Goal: Task Accomplishment & Management: Manage account settings

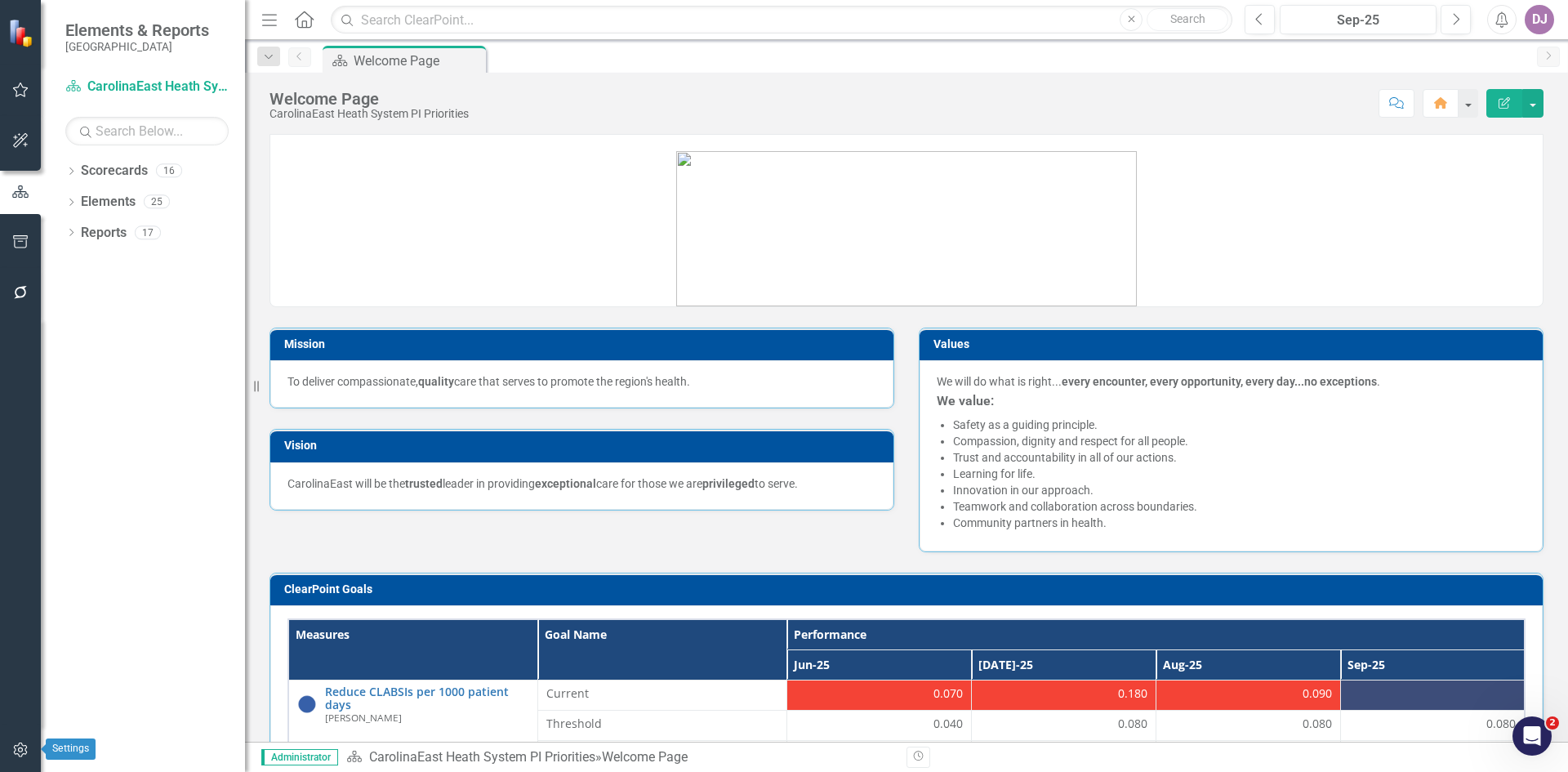
click at [20, 748] on icon "button" at bounding box center [19, 749] width 14 height 14
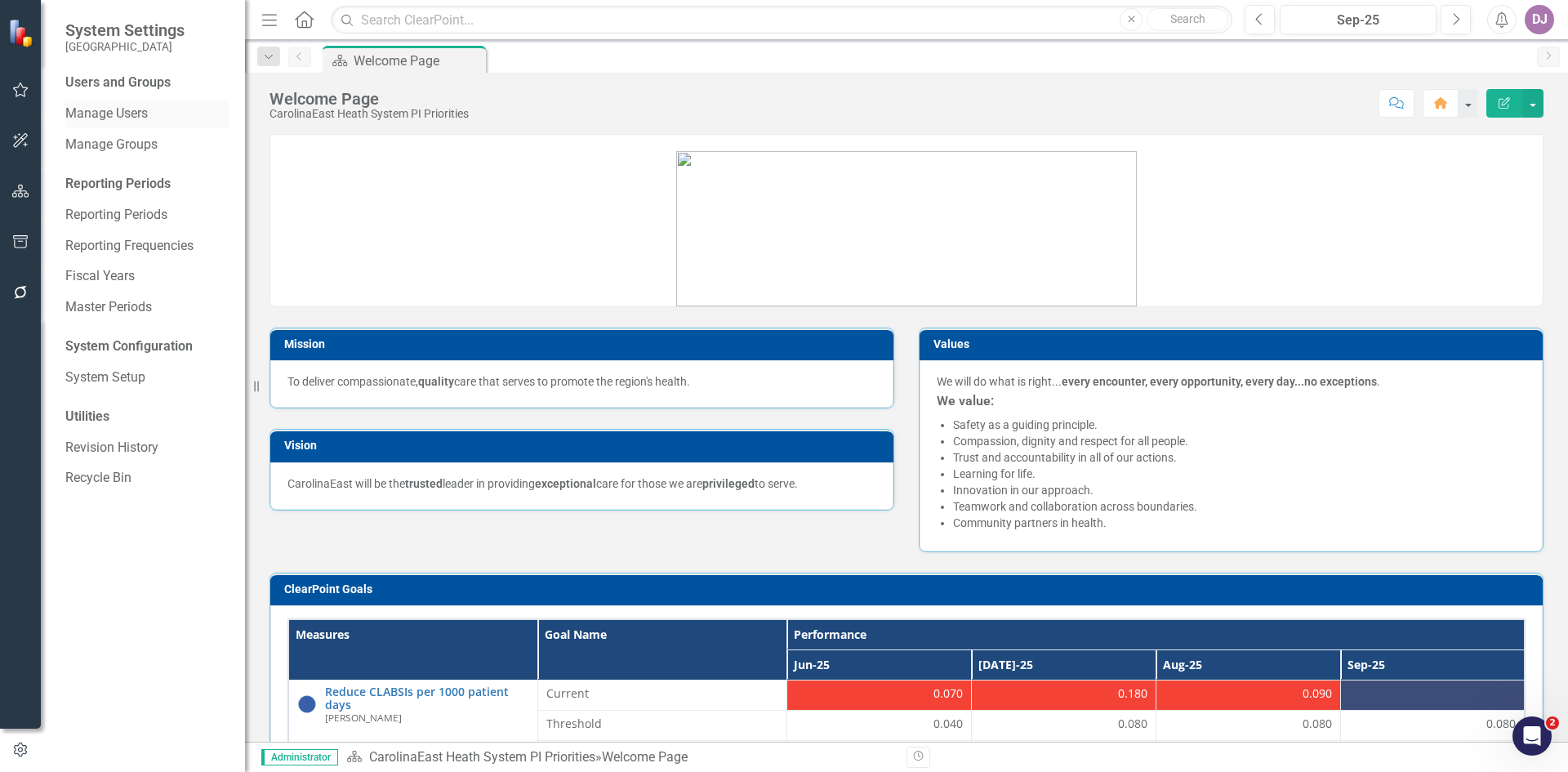
click at [140, 118] on link "Manage Users" at bounding box center [146, 114] width 163 height 19
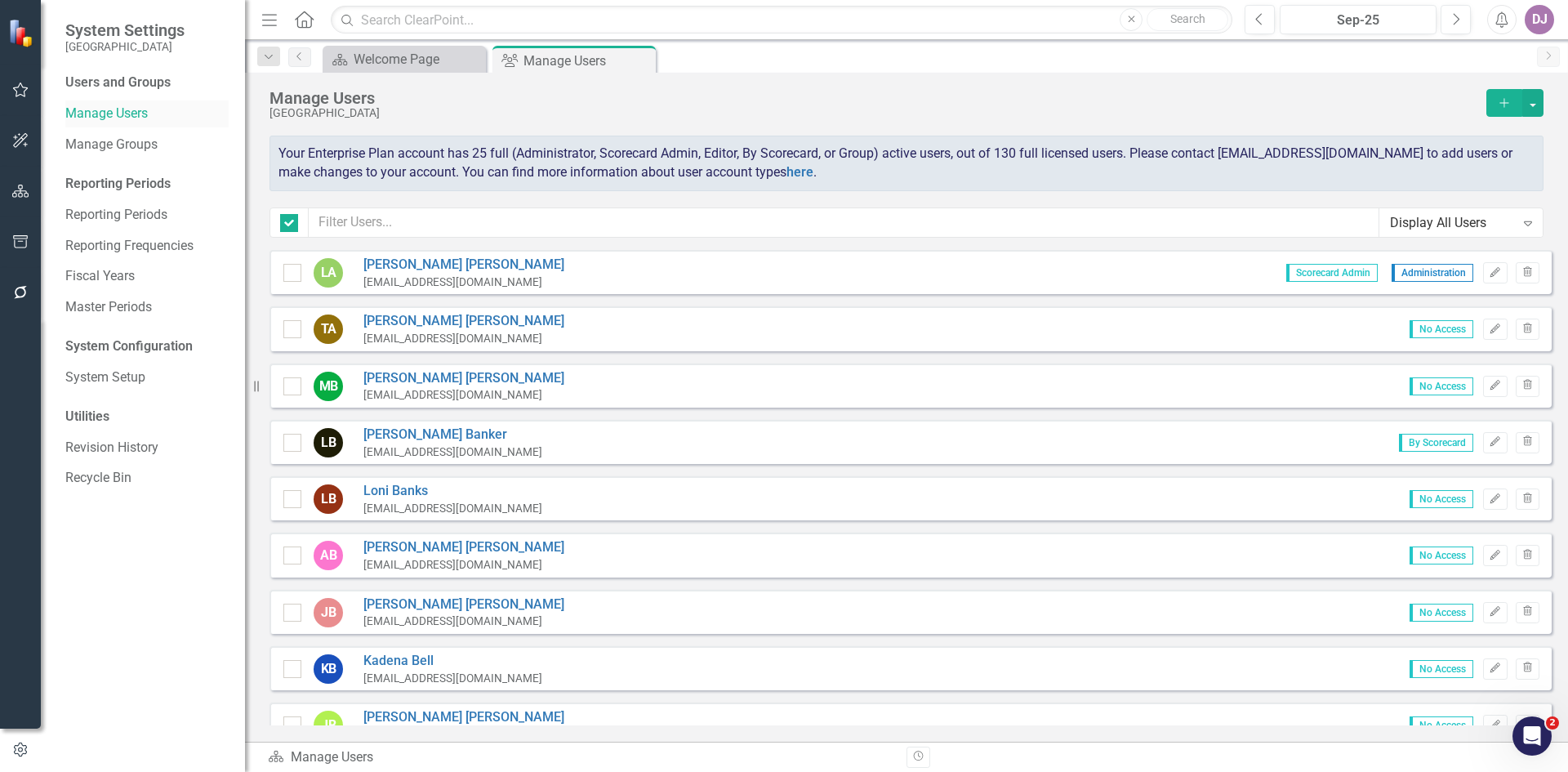
checkbox input "false"
click at [1504, 108] on button "Add" at bounding box center [1505, 103] width 36 height 28
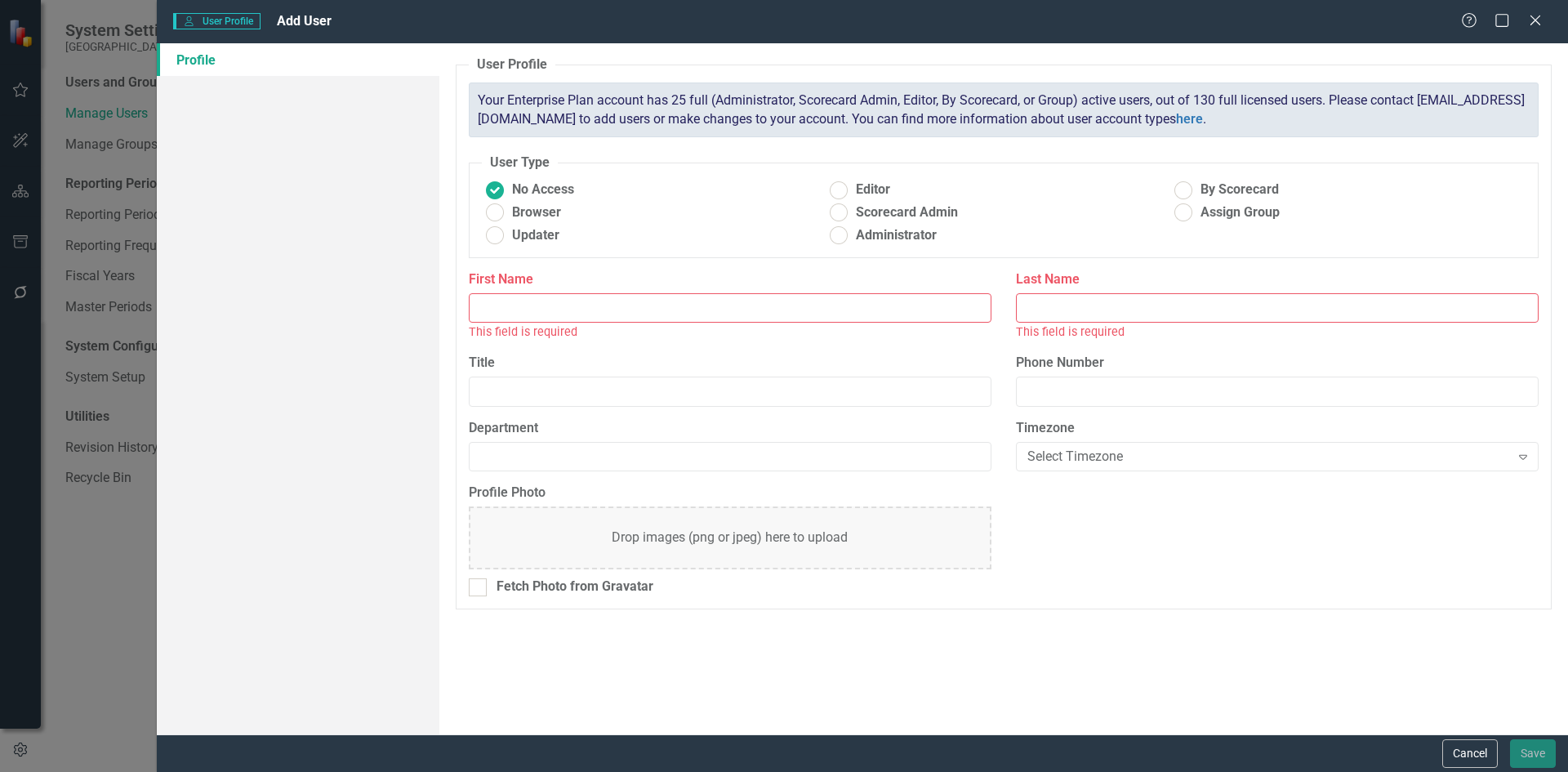
click at [623, 310] on input "First Name" at bounding box center [730, 308] width 522 height 30
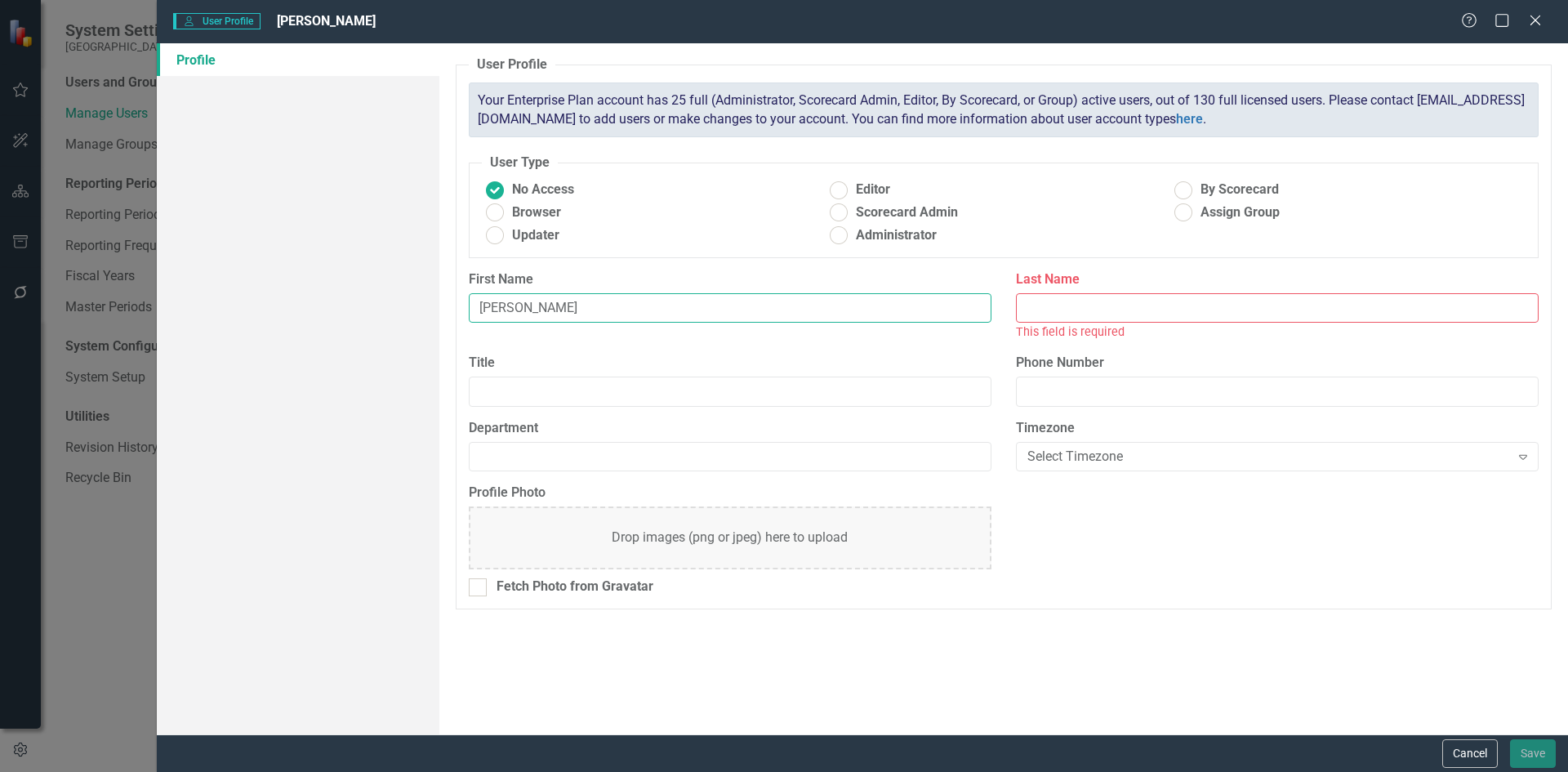
type input "[PERSON_NAME]"
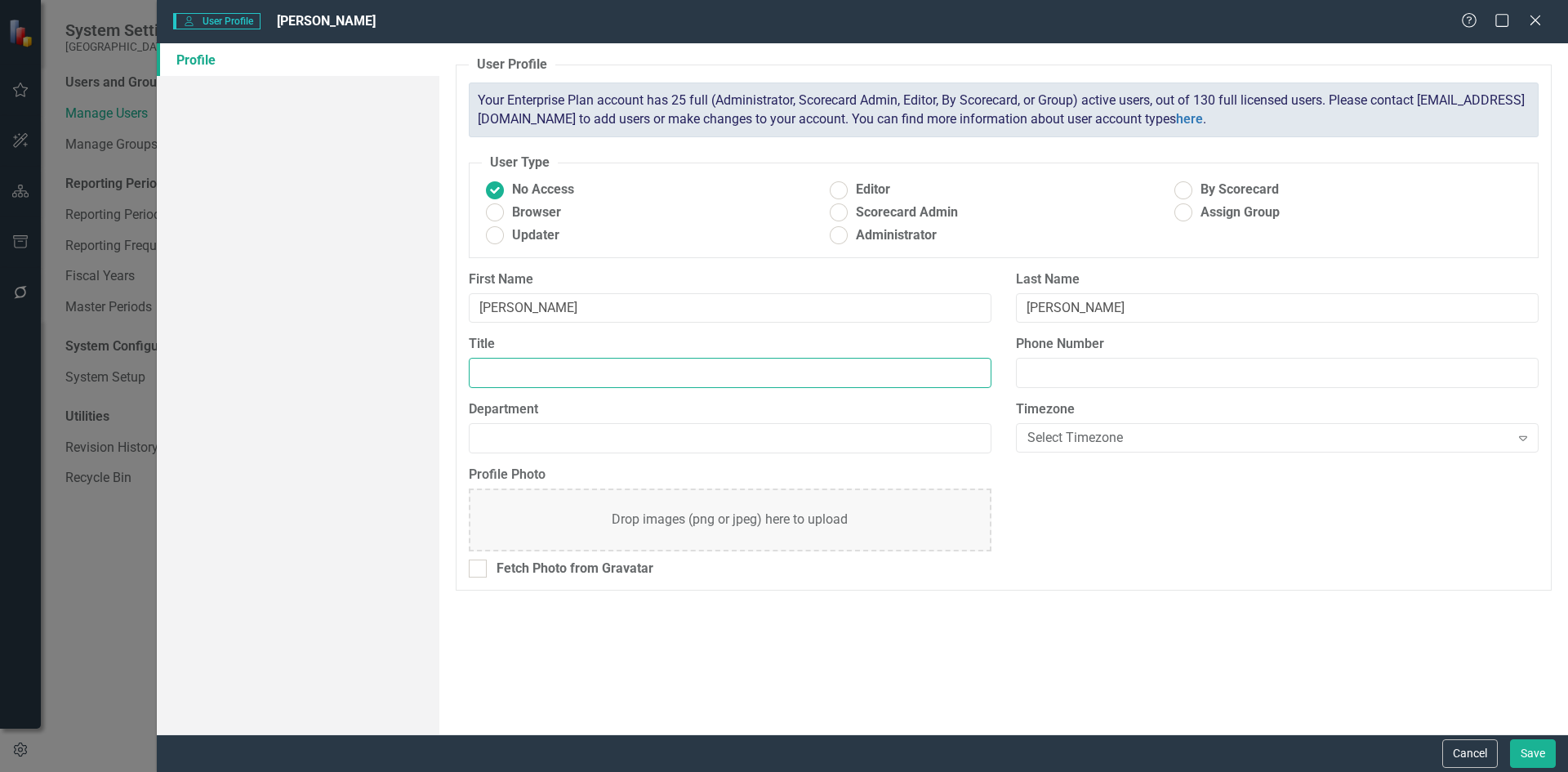
click at [552, 365] on input "Title" at bounding box center [730, 372] width 522 height 30
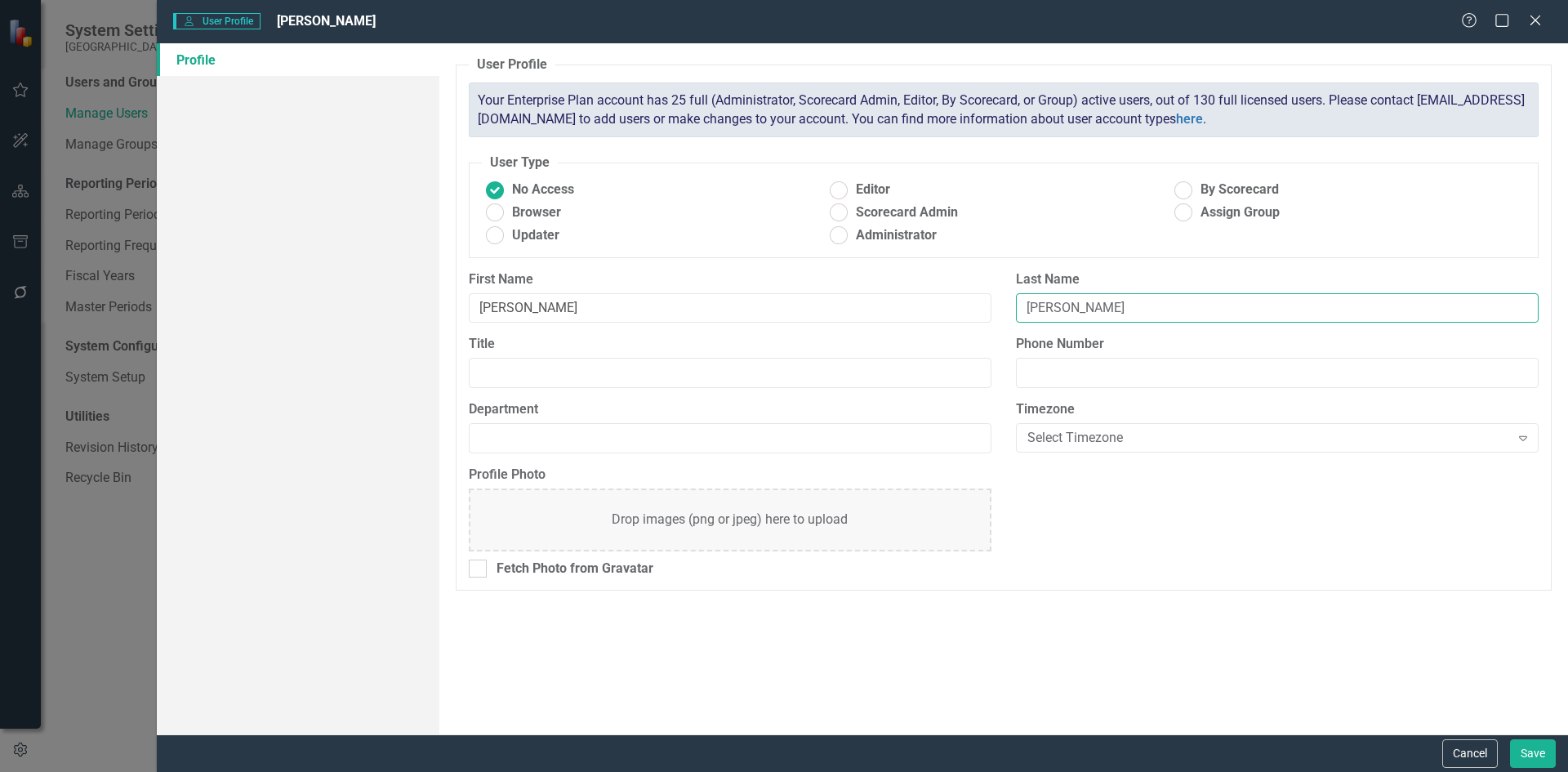
click at [1034, 307] on input "[PERSON_NAME]" at bounding box center [1277, 308] width 522 height 30
type input "[PERSON_NAME]"
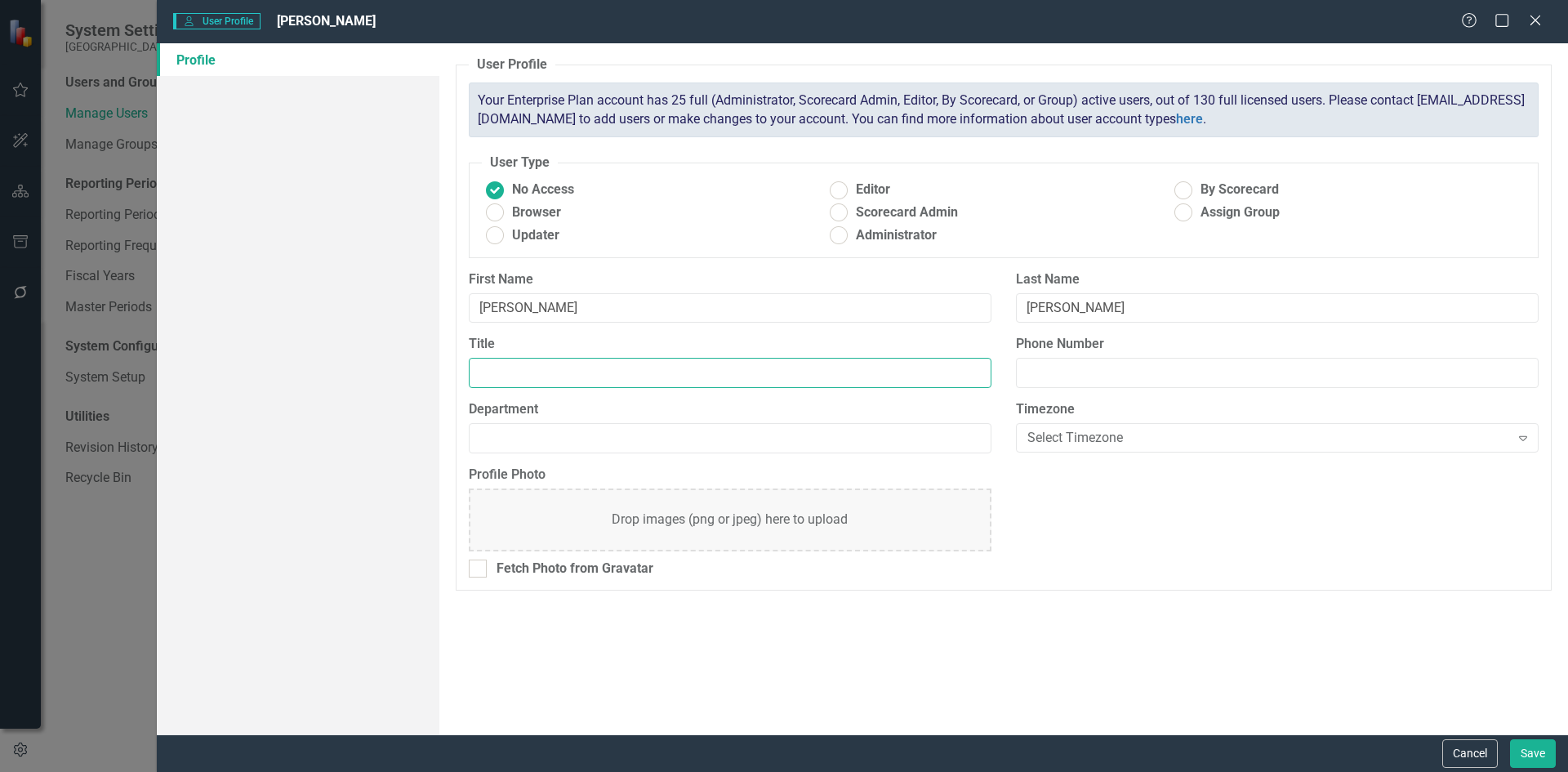
click at [739, 371] on input "Title" at bounding box center [730, 372] width 522 height 30
type input "Security Analyst"
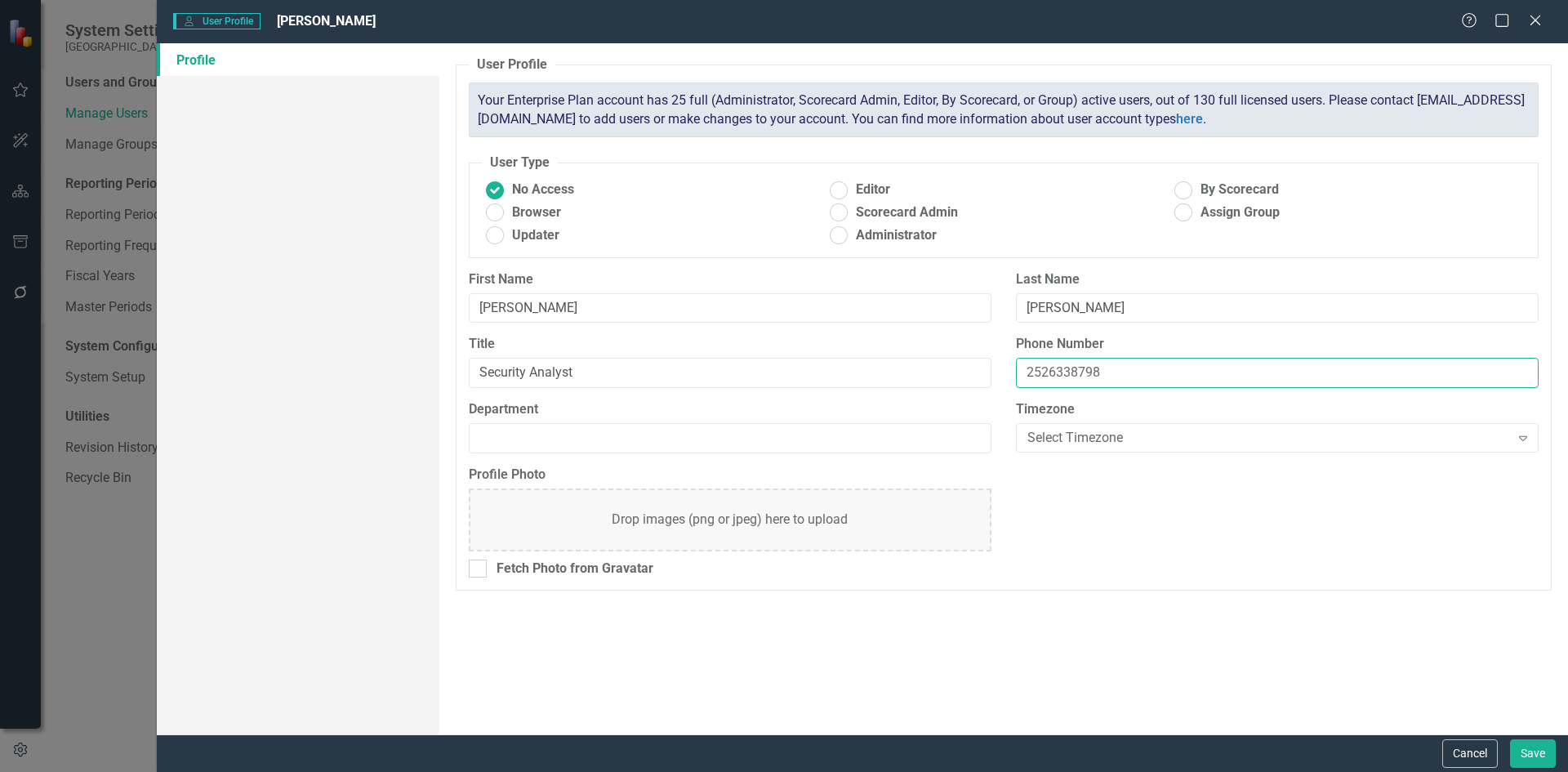
type input "2526338798"
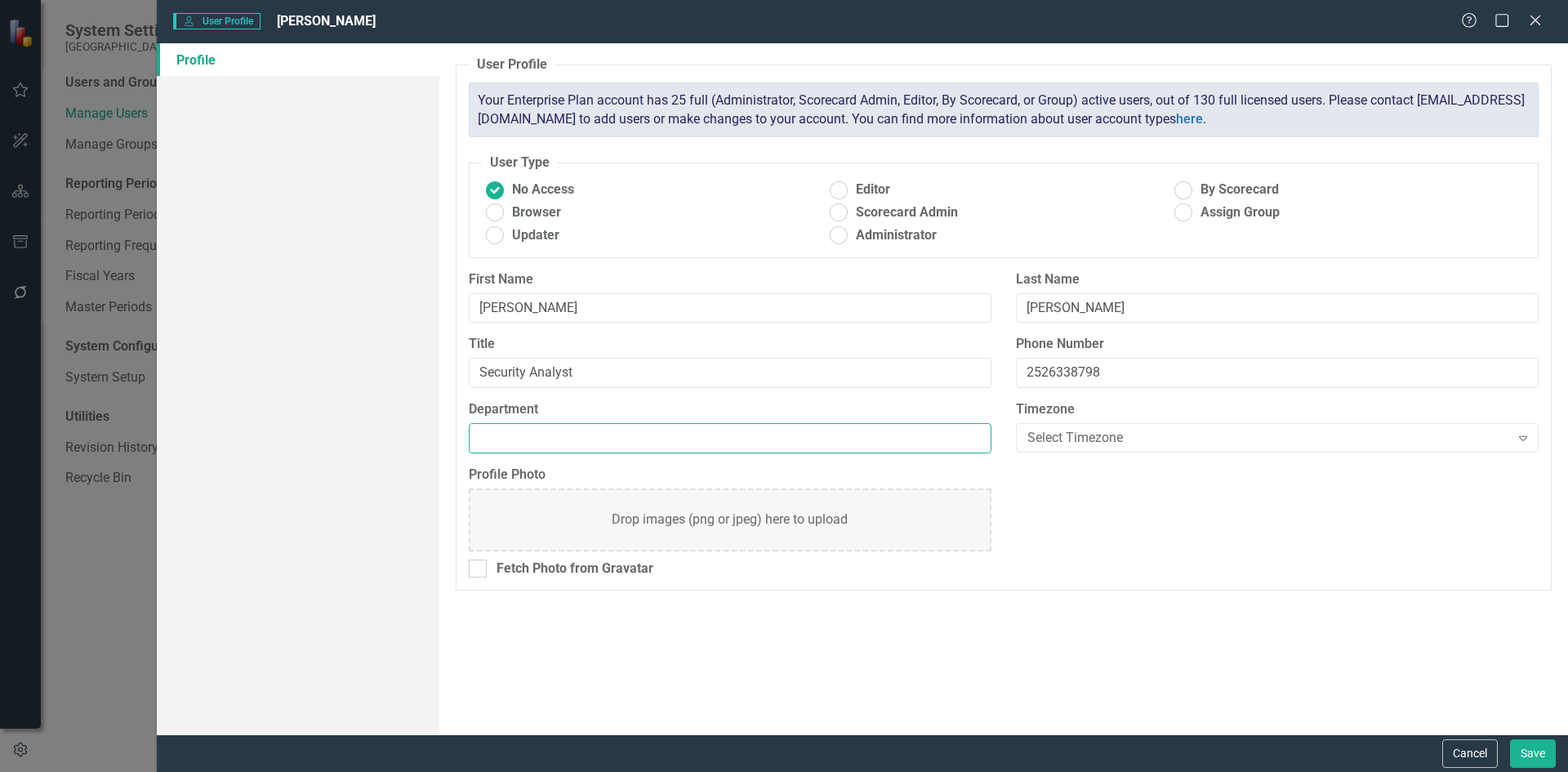
click at [536, 440] on input "Department" at bounding box center [730, 437] width 522 height 30
type input "IS"
click at [834, 237] on ins at bounding box center [839, 235] width 25 height 25
click at [834, 237] on input "Administrator" at bounding box center [839, 235] width 25 height 25
radio input "true"
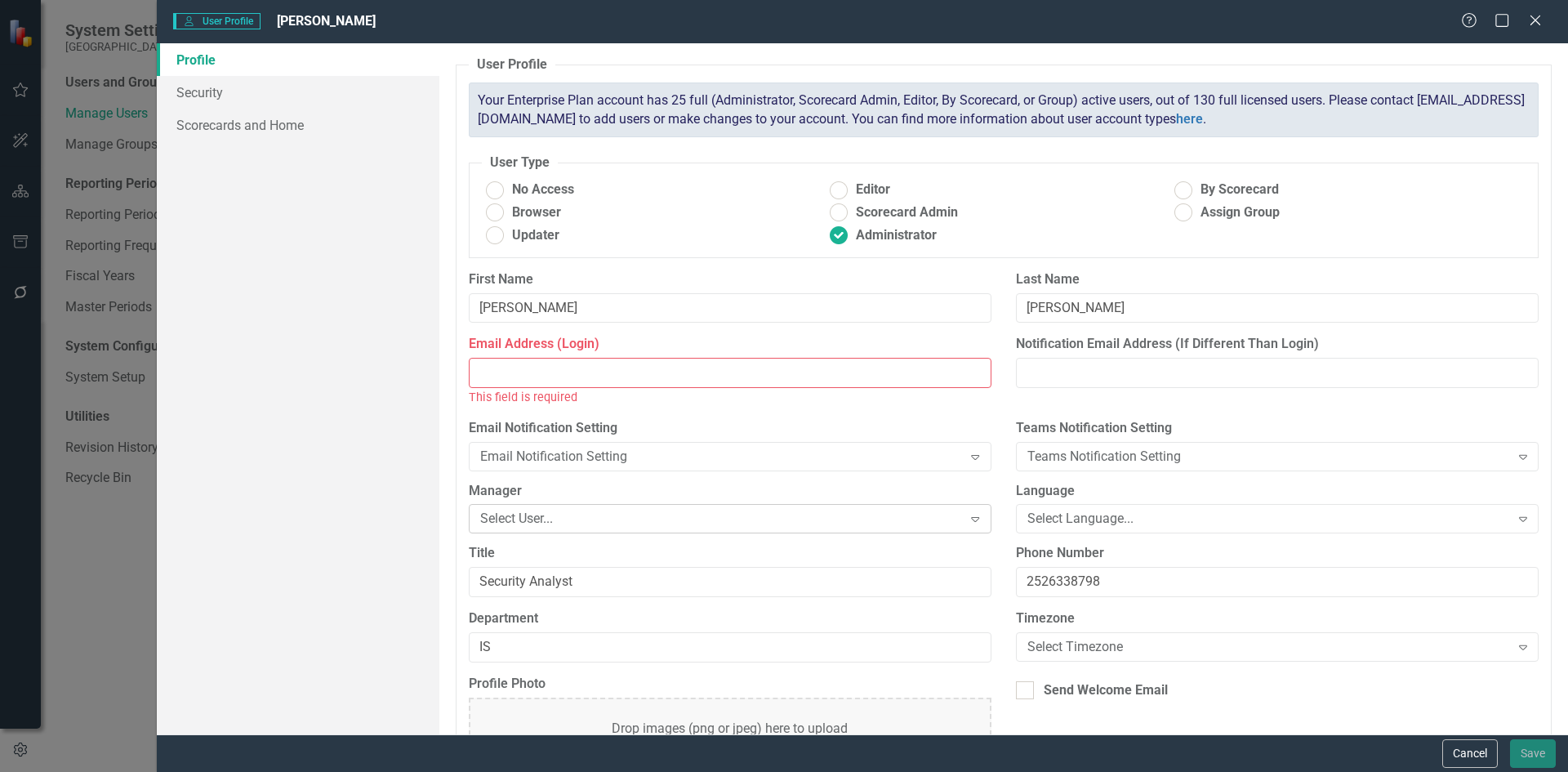
click at [565, 513] on div "Select User..." at bounding box center [721, 519] width 483 height 19
click at [561, 516] on div "Select User..." at bounding box center [721, 519] width 483 height 19
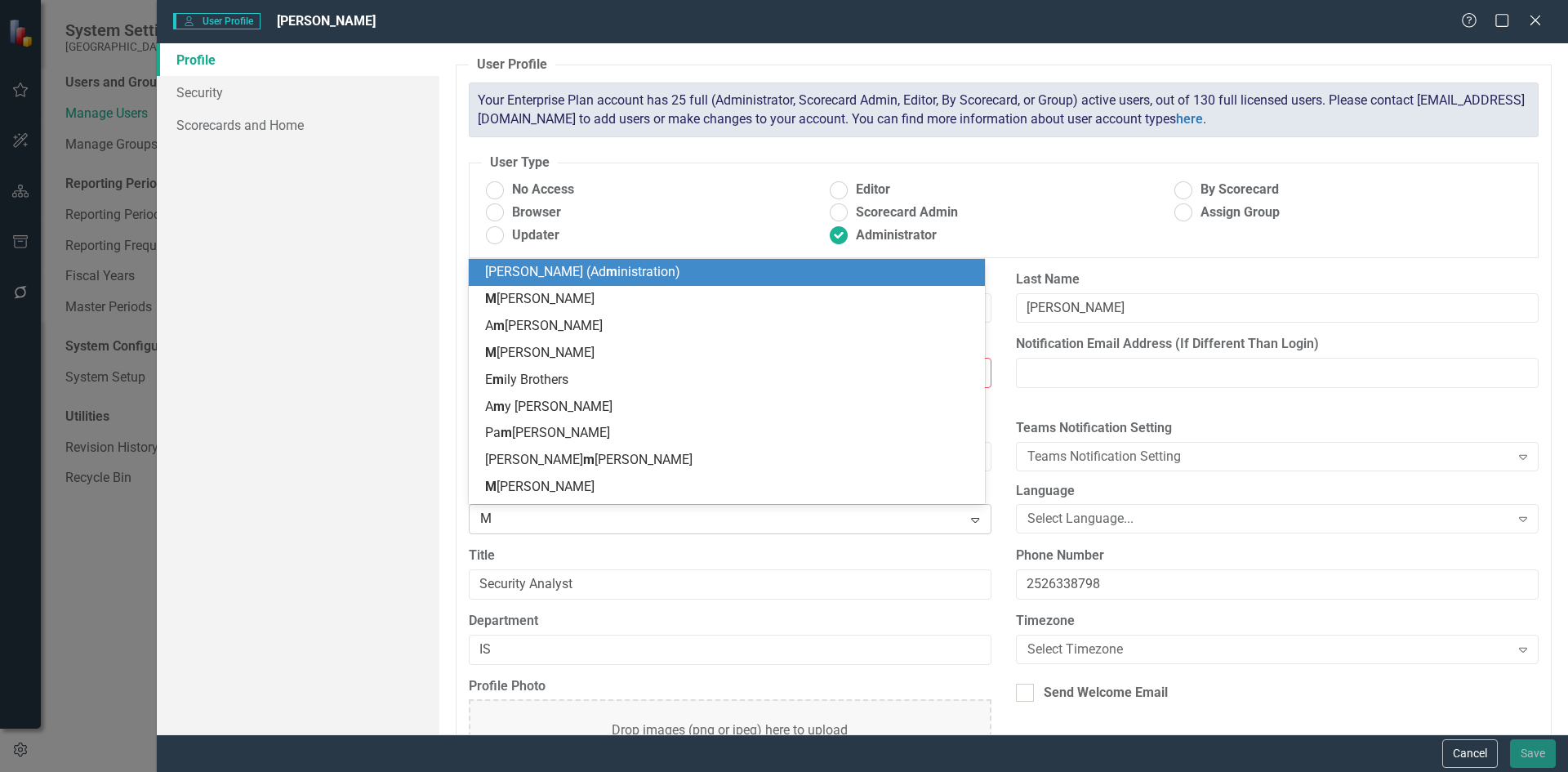
type input "Mi"
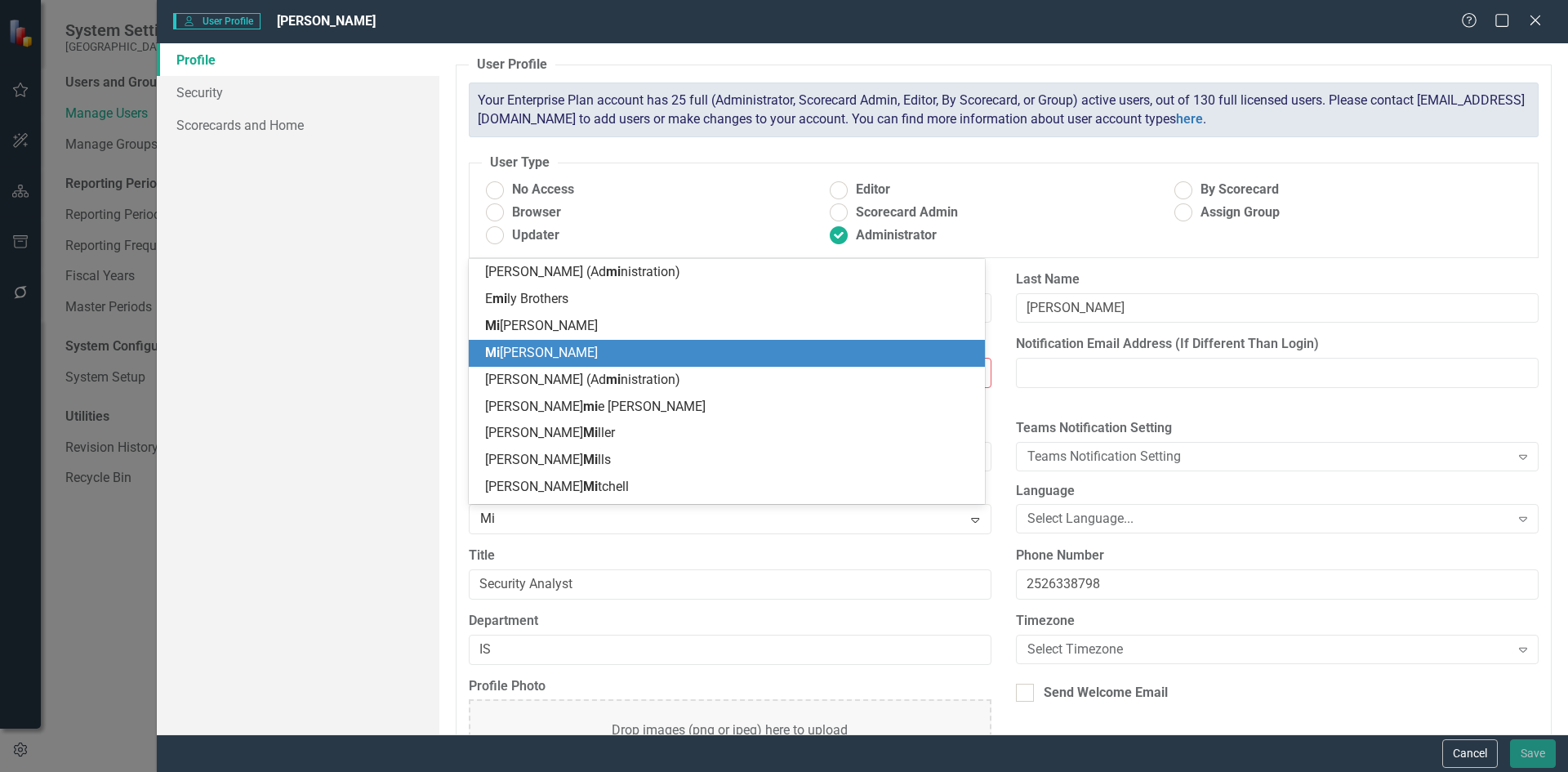
click at [549, 354] on div "Mi [PERSON_NAME]" at bounding box center [731, 353] width 491 height 19
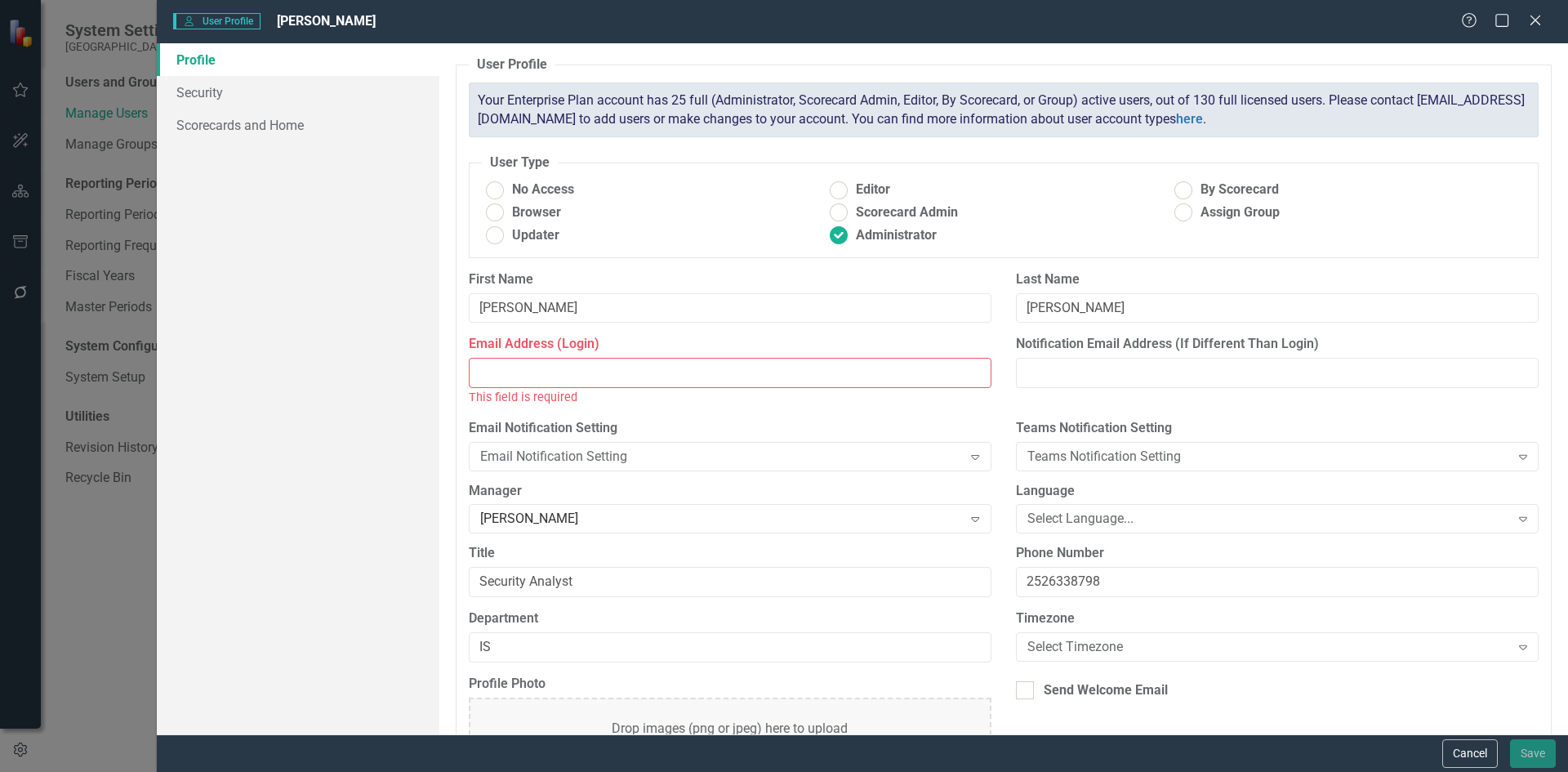
click at [514, 364] on input "Email Address (Login)" at bounding box center [730, 372] width 522 height 30
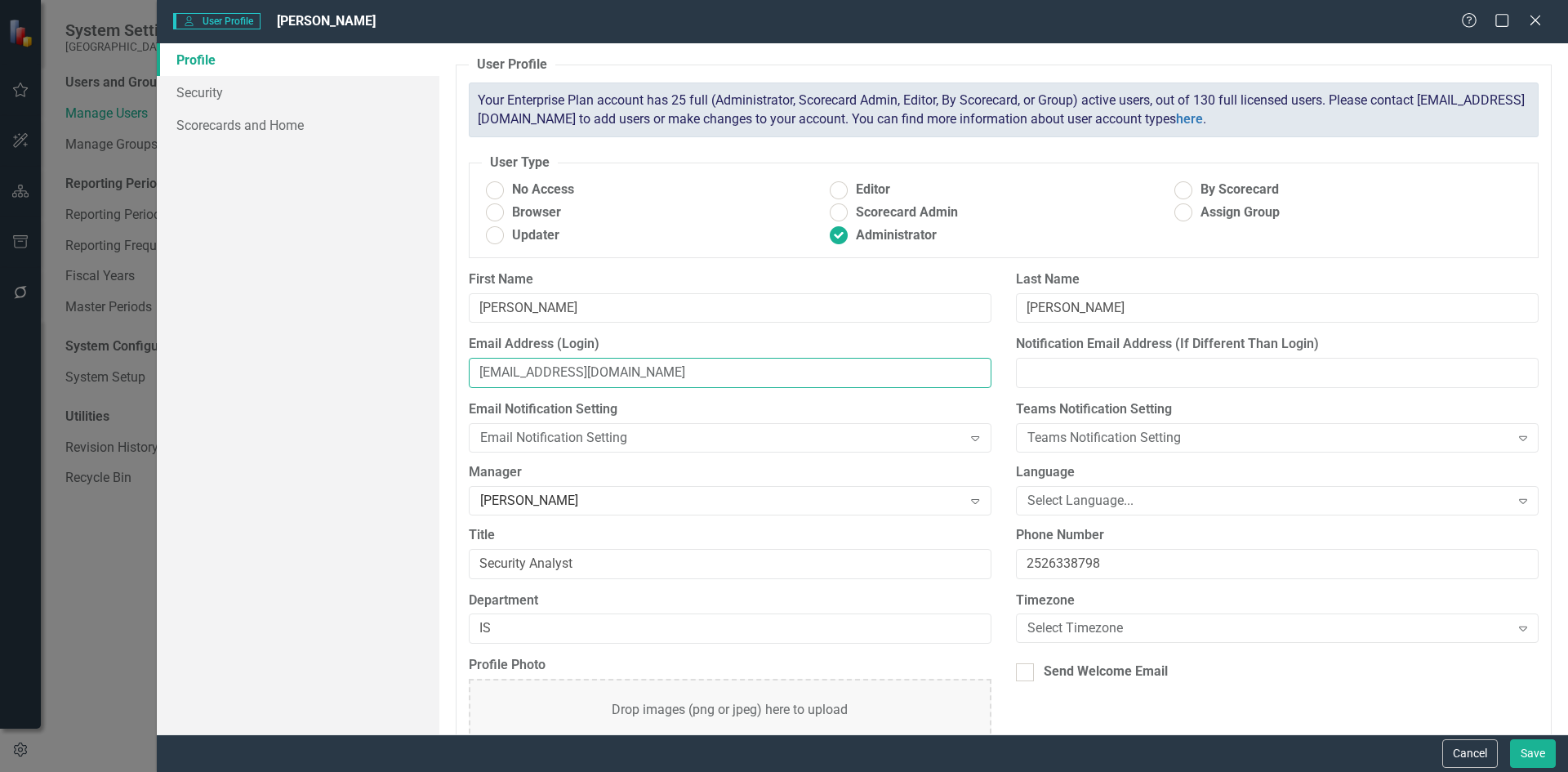
click at [530, 373] on input "[EMAIL_ADDRESS][DOMAIN_NAME]" at bounding box center [730, 372] width 522 height 30
type input "[EMAIL_ADDRESS][DOMAIN_NAME]"
click at [1536, 753] on button "Save" at bounding box center [1533, 753] width 46 height 29
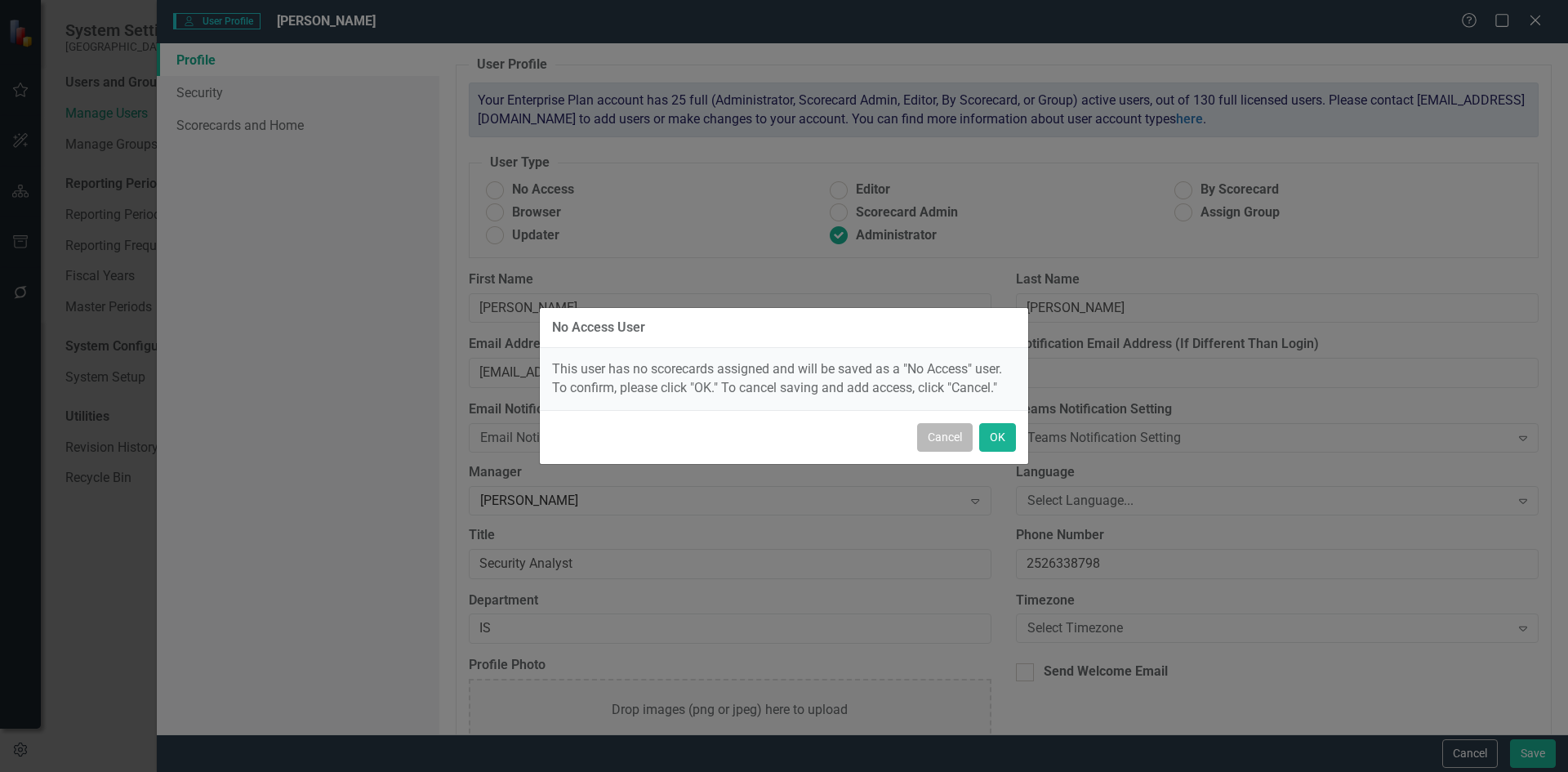
click at [936, 443] on button "Cancel" at bounding box center [945, 437] width 56 height 29
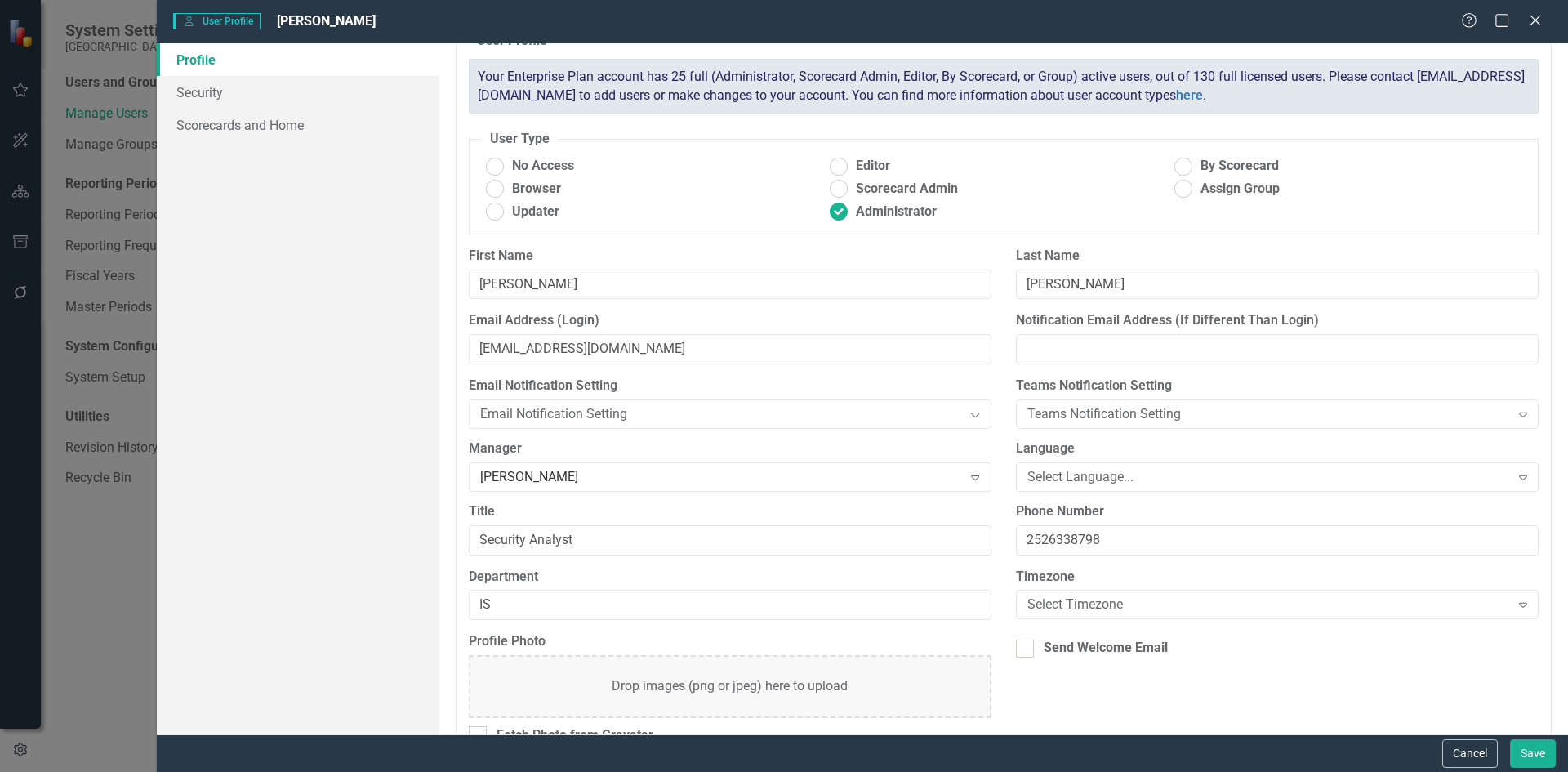
scroll to position [22, 0]
click at [200, 126] on link "Scorecards and Home" at bounding box center [298, 124] width 282 height 32
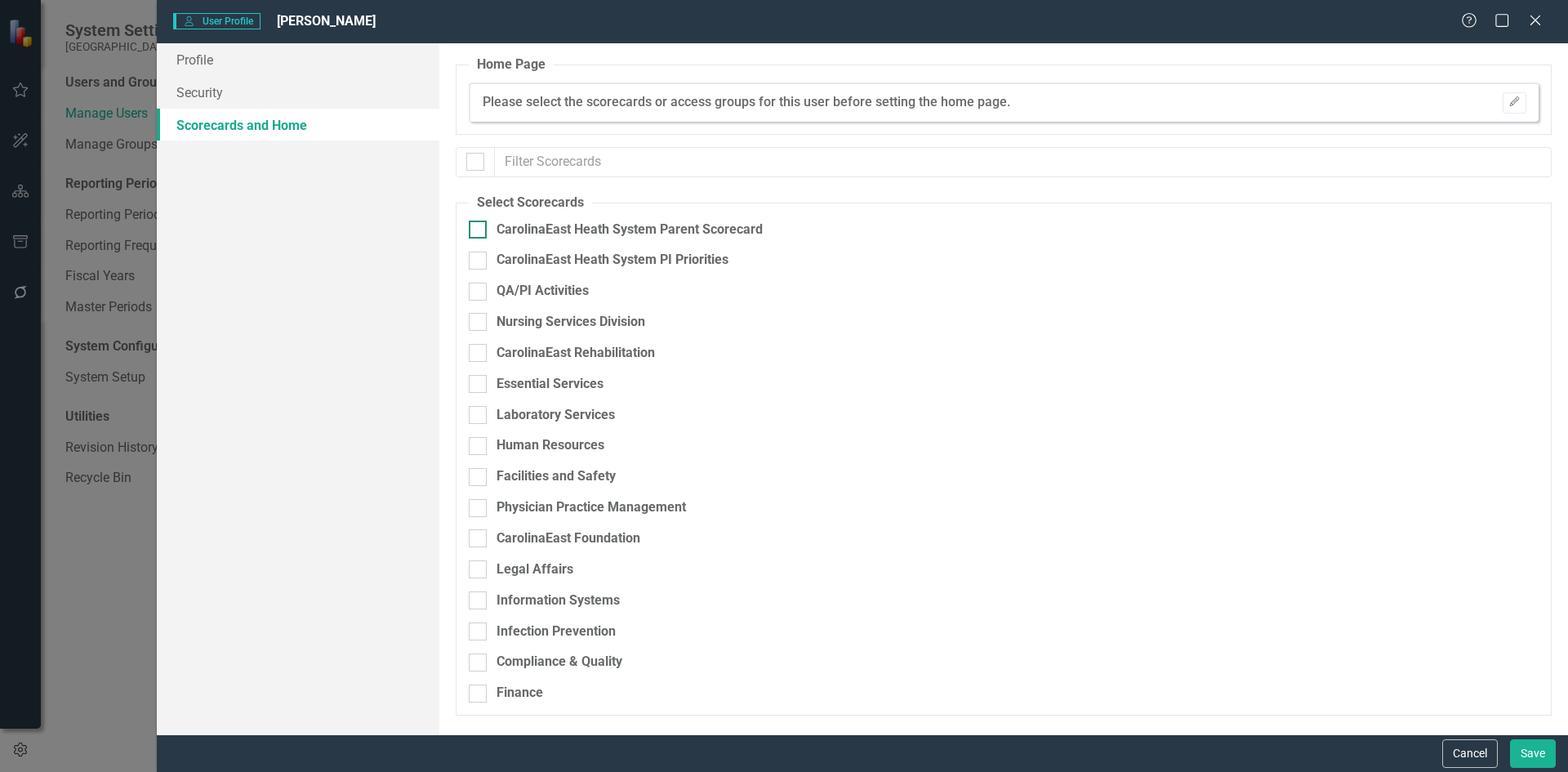
click at [478, 225] on input "CarolinaEast Heath System Parent Scorecard" at bounding box center [475, 225] width 11 height 11
checkbox input "true"
click at [477, 258] on input "CarolinaEast Heath System PI Priorities" at bounding box center [475, 257] width 11 height 11
checkbox input "true"
click at [479, 293] on div at bounding box center [478, 291] width 18 height 18
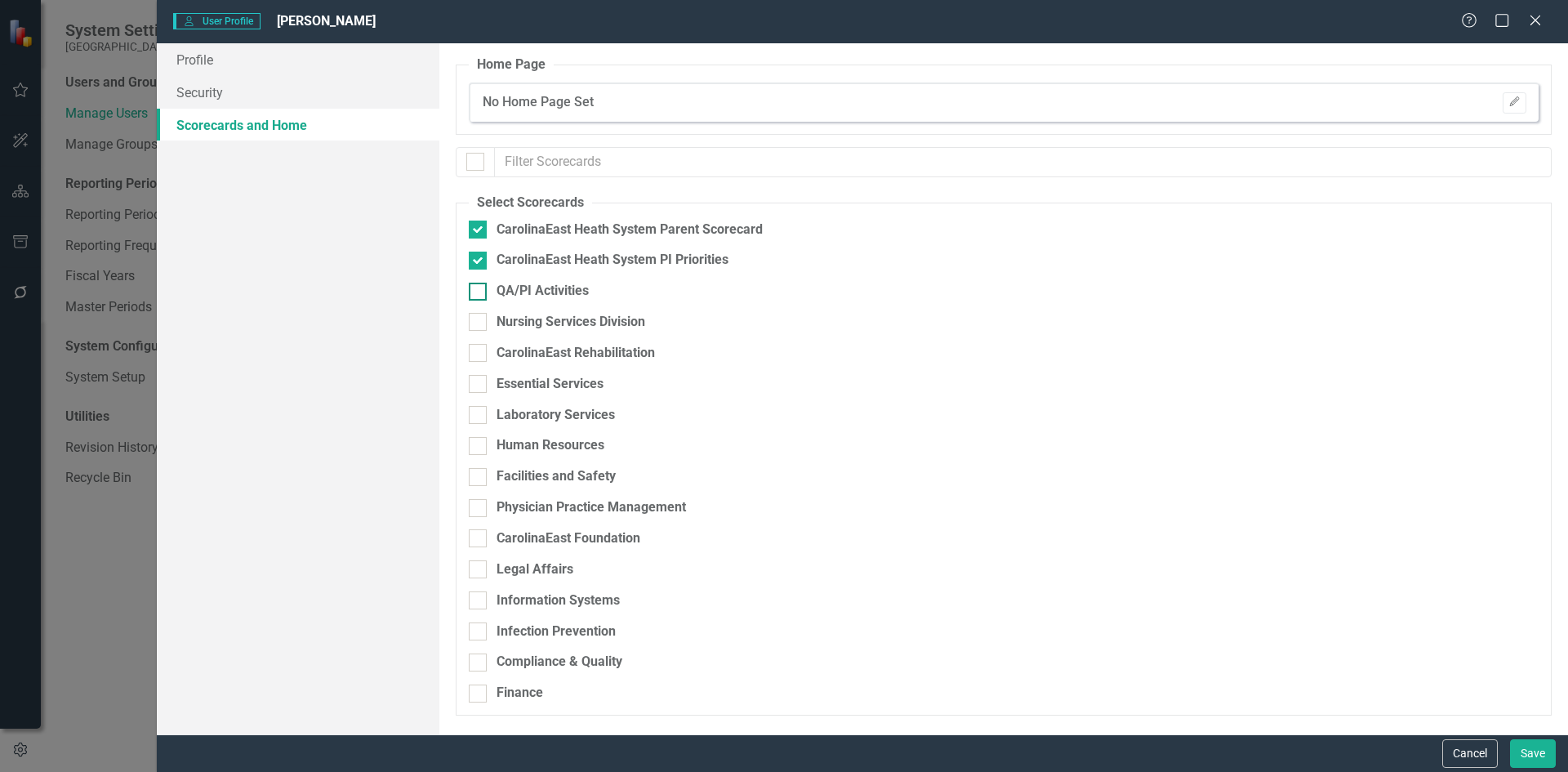
click at [479, 293] on input "QA/PI Activities" at bounding box center [475, 288] width 11 height 11
checkbox input "true"
click at [1532, 754] on button "Save" at bounding box center [1533, 753] width 46 height 29
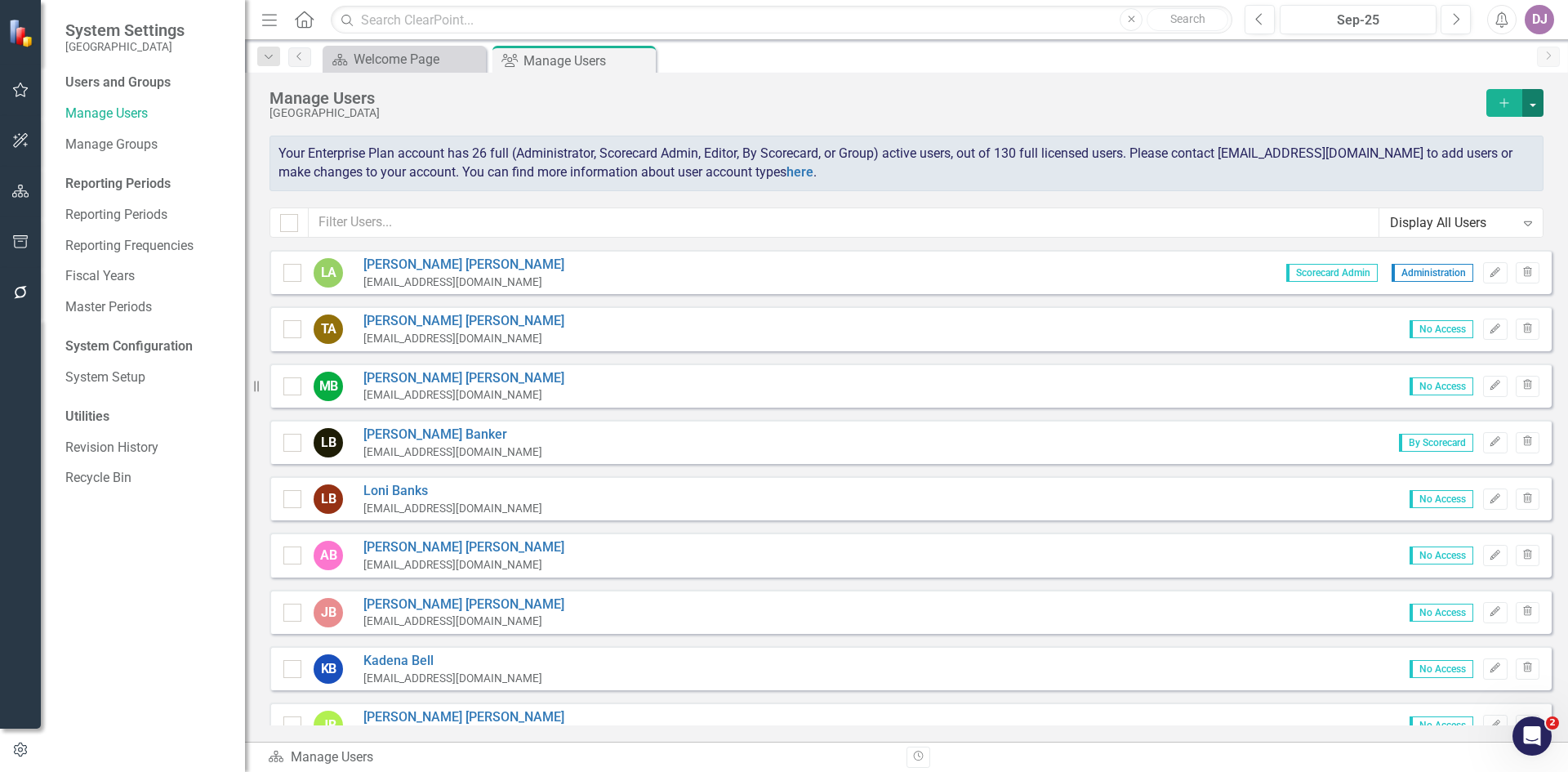
click at [1542, 106] on button "button" at bounding box center [1534, 103] width 22 height 28
click at [1258, 128] on div "Manage Users [GEOGRAPHIC_DATA] Add" at bounding box center [907, 113] width 1274 height 47
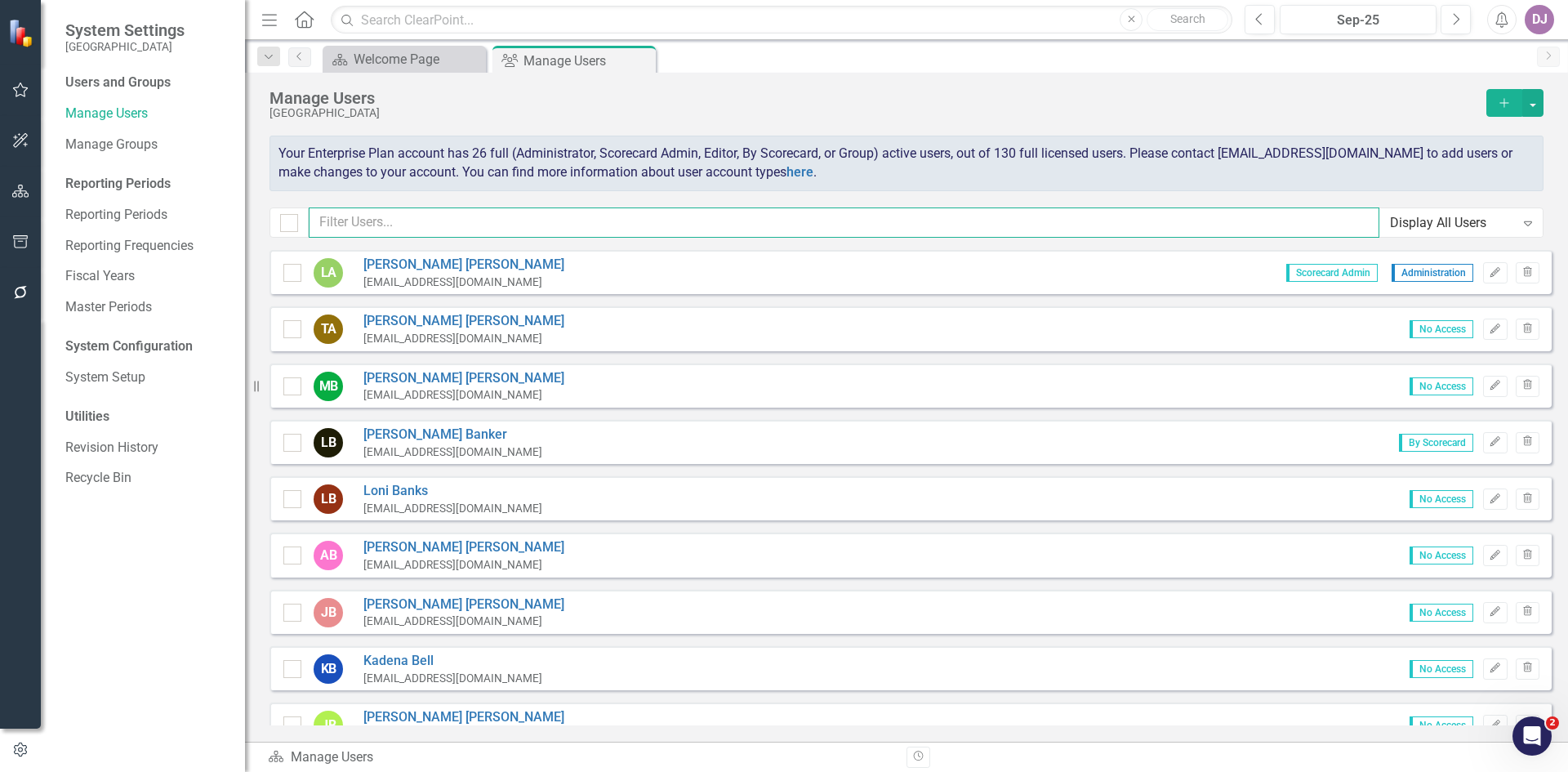
click at [426, 208] on input "text" at bounding box center [844, 222] width 1071 height 30
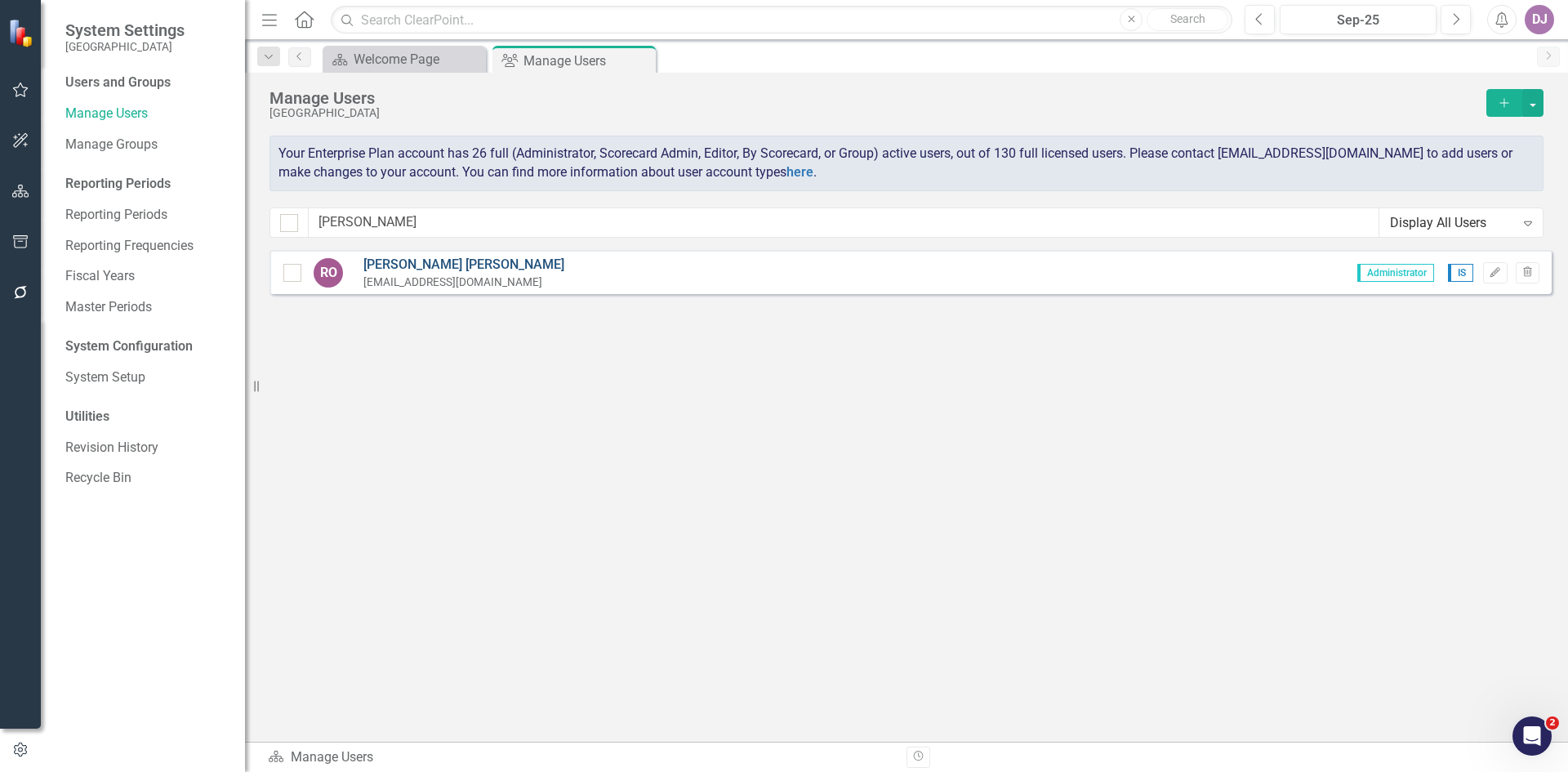
click at [403, 270] on link "[PERSON_NAME]" at bounding box center [464, 264] width 201 height 19
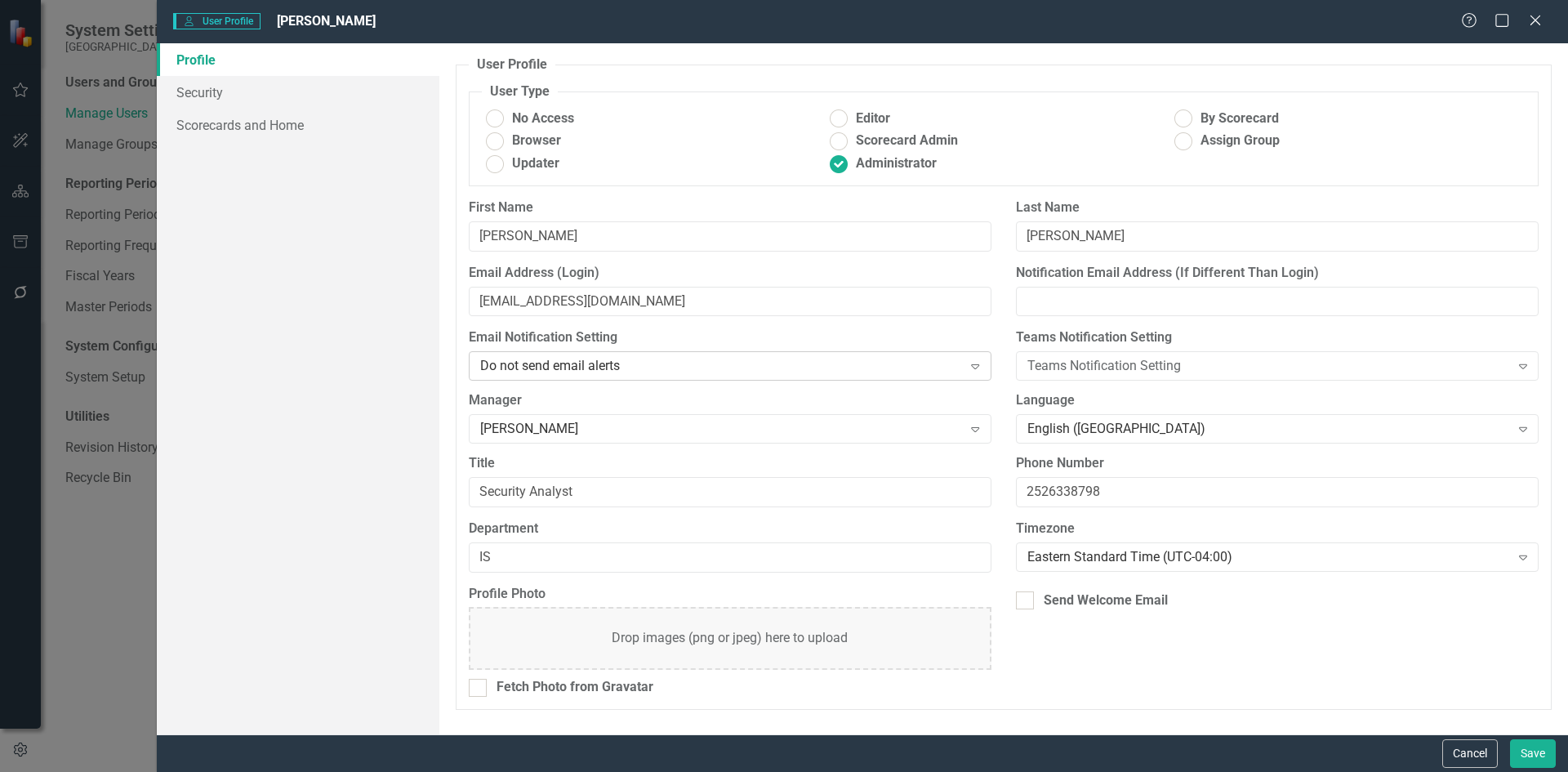
click at [974, 366] on icon "Expand" at bounding box center [975, 365] width 16 height 13
click at [748, 246] on input "[PERSON_NAME]" at bounding box center [730, 235] width 522 height 30
click at [172, 89] on link "Security" at bounding box center [298, 92] width 282 height 32
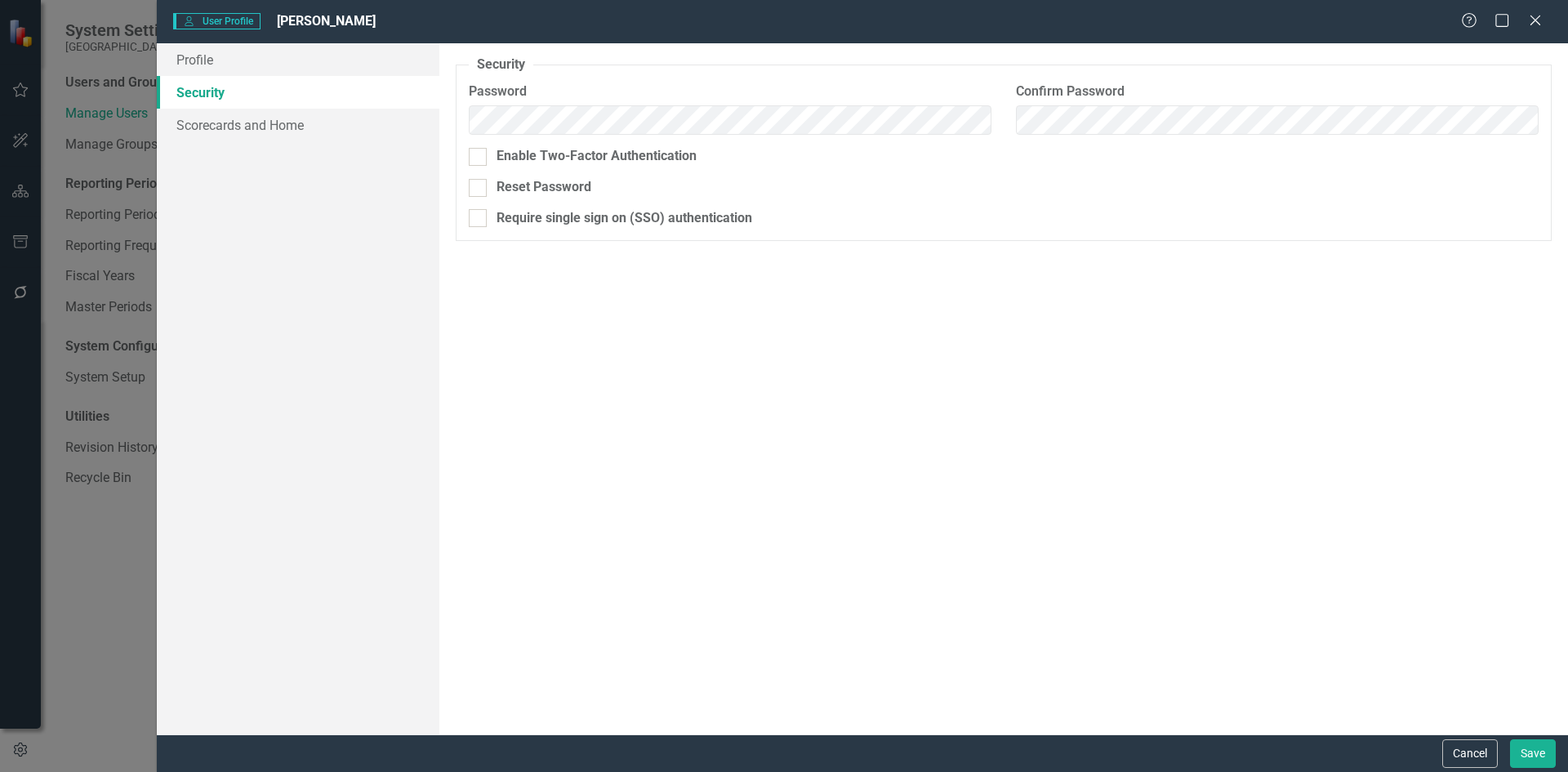
click at [1419, 389] on div "Security As an administrator, you can use this page to set the user's password,…" at bounding box center [1003, 389] width 1129 height 691
click at [1546, 759] on button "Save" at bounding box center [1533, 753] width 46 height 29
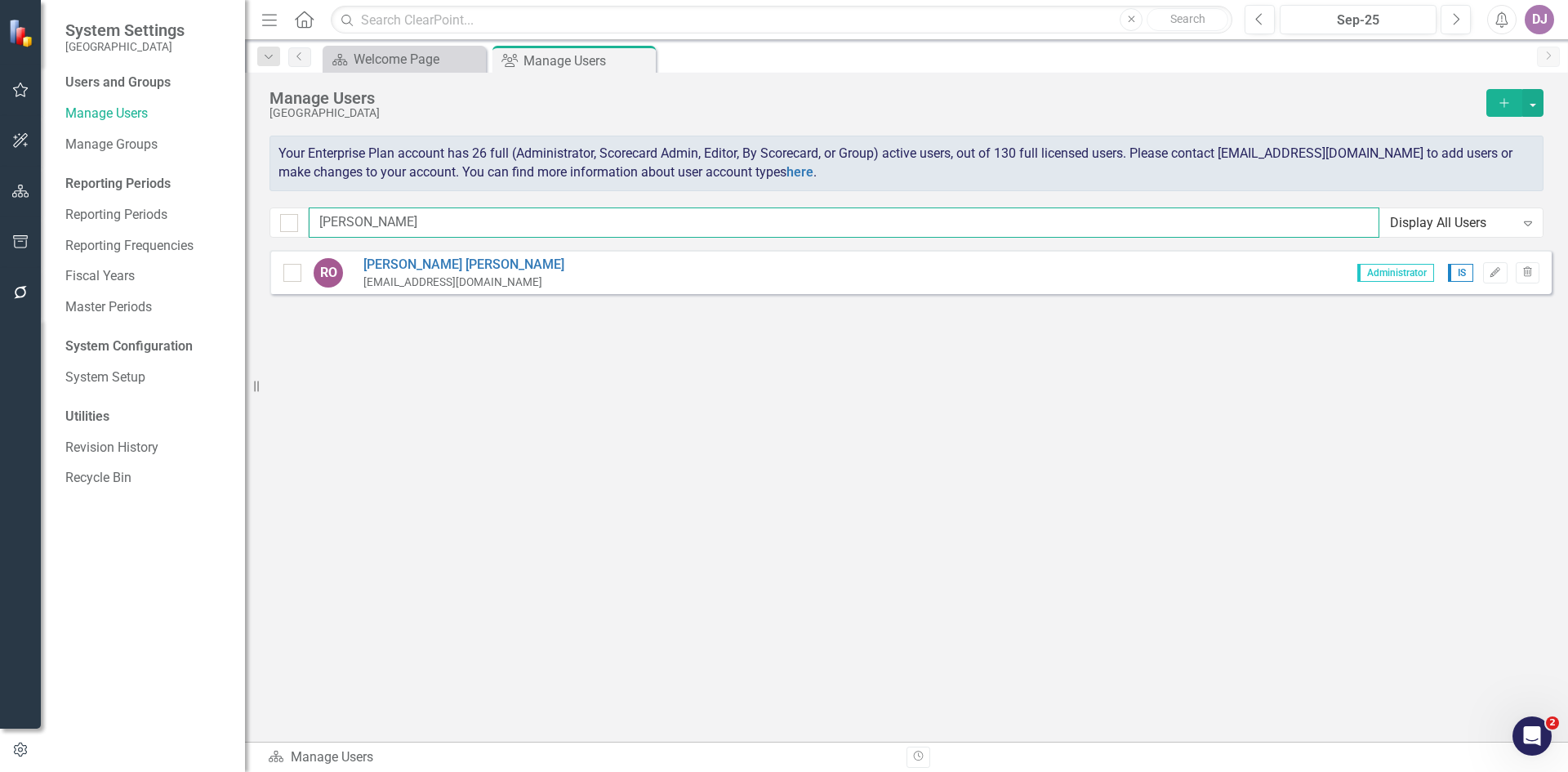
drag, startPoint x: 360, startPoint y: 225, endPoint x: 298, endPoint y: 220, distance: 62.2
click at [298, 220] on div "[PERSON_NAME] Display All Users Expand" at bounding box center [907, 222] width 1274 height 30
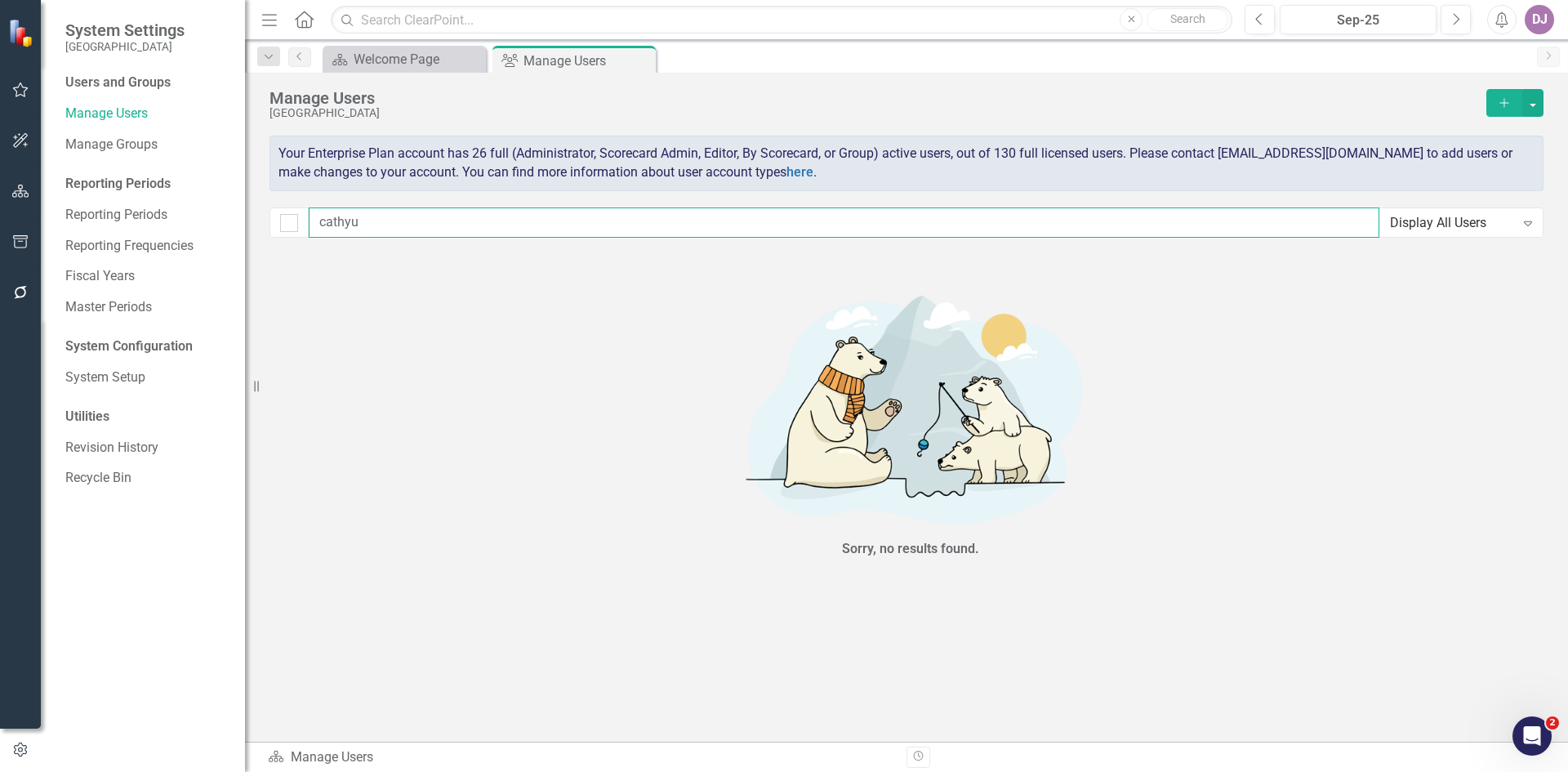
type input "[PERSON_NAME]"
checkbox input "false"
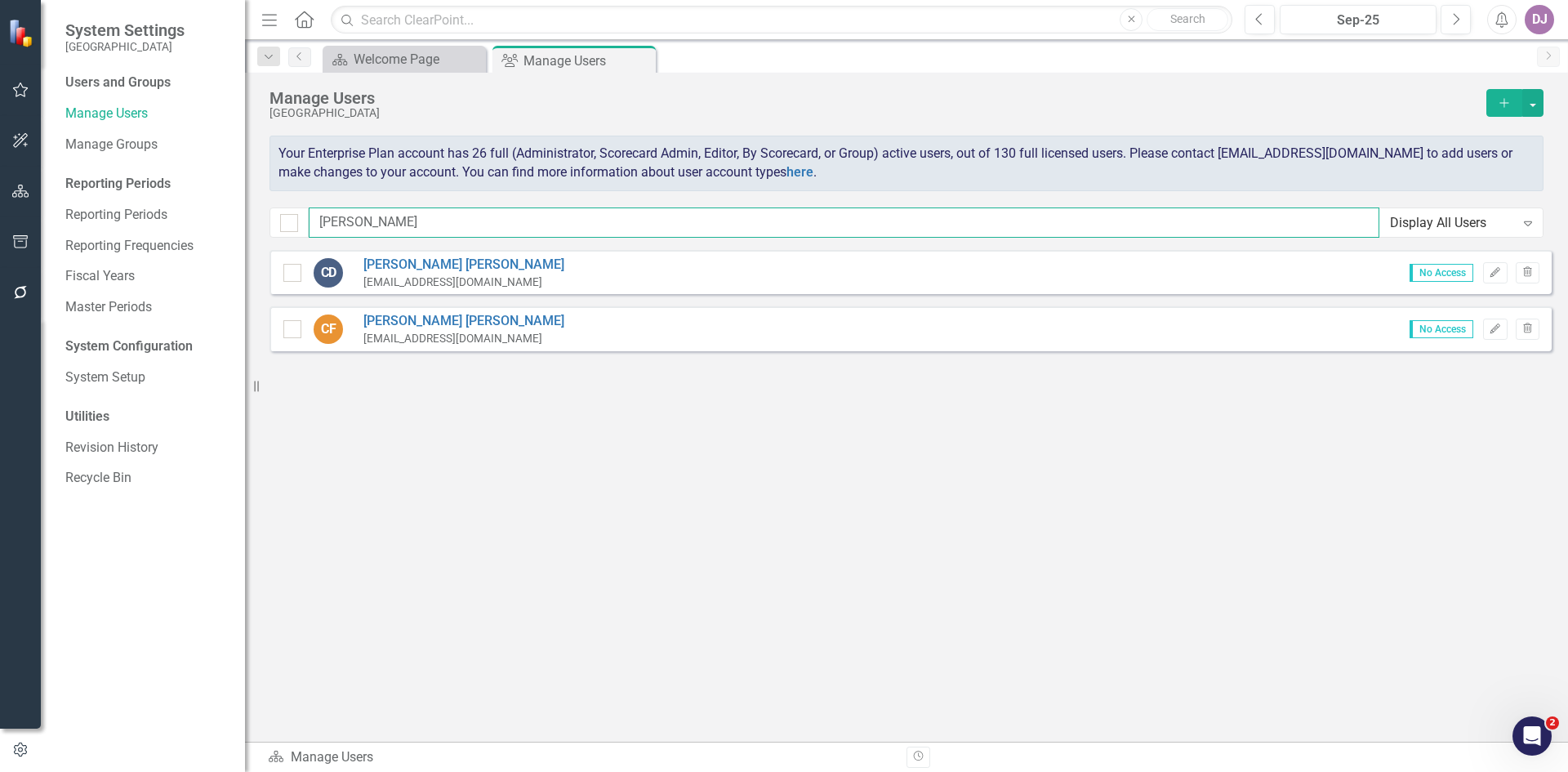
type input "[PERSON_NAME]"
click at [413, 339] on div "[EMAIL_ADDRESS][DOMAIN_NAME]" at bounding box center [464, 338] width 201 height 15
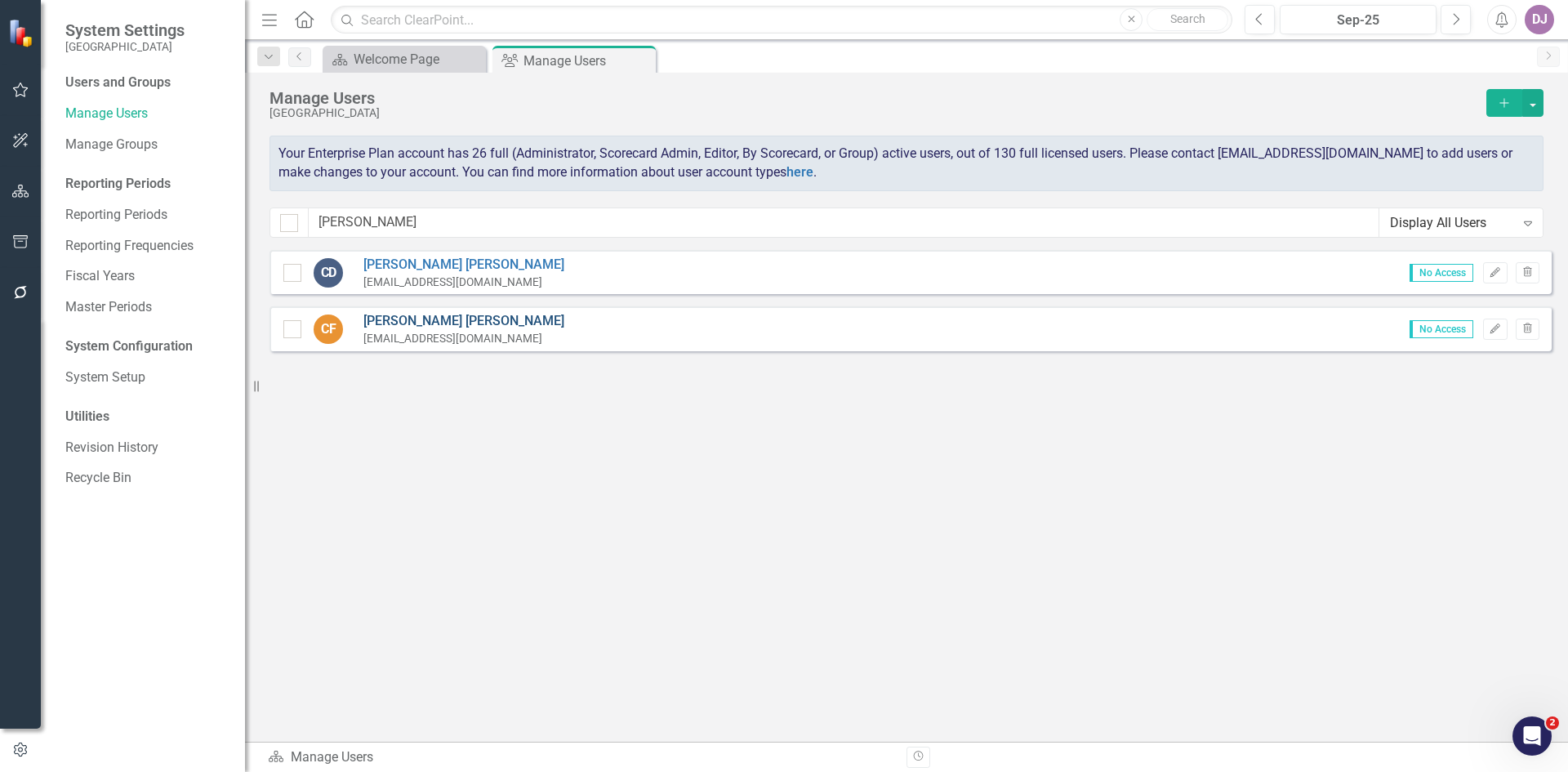
click at [423, 326] on link "[PERSON_NAME]" at bounding box center [464, 321] width 201 height 19
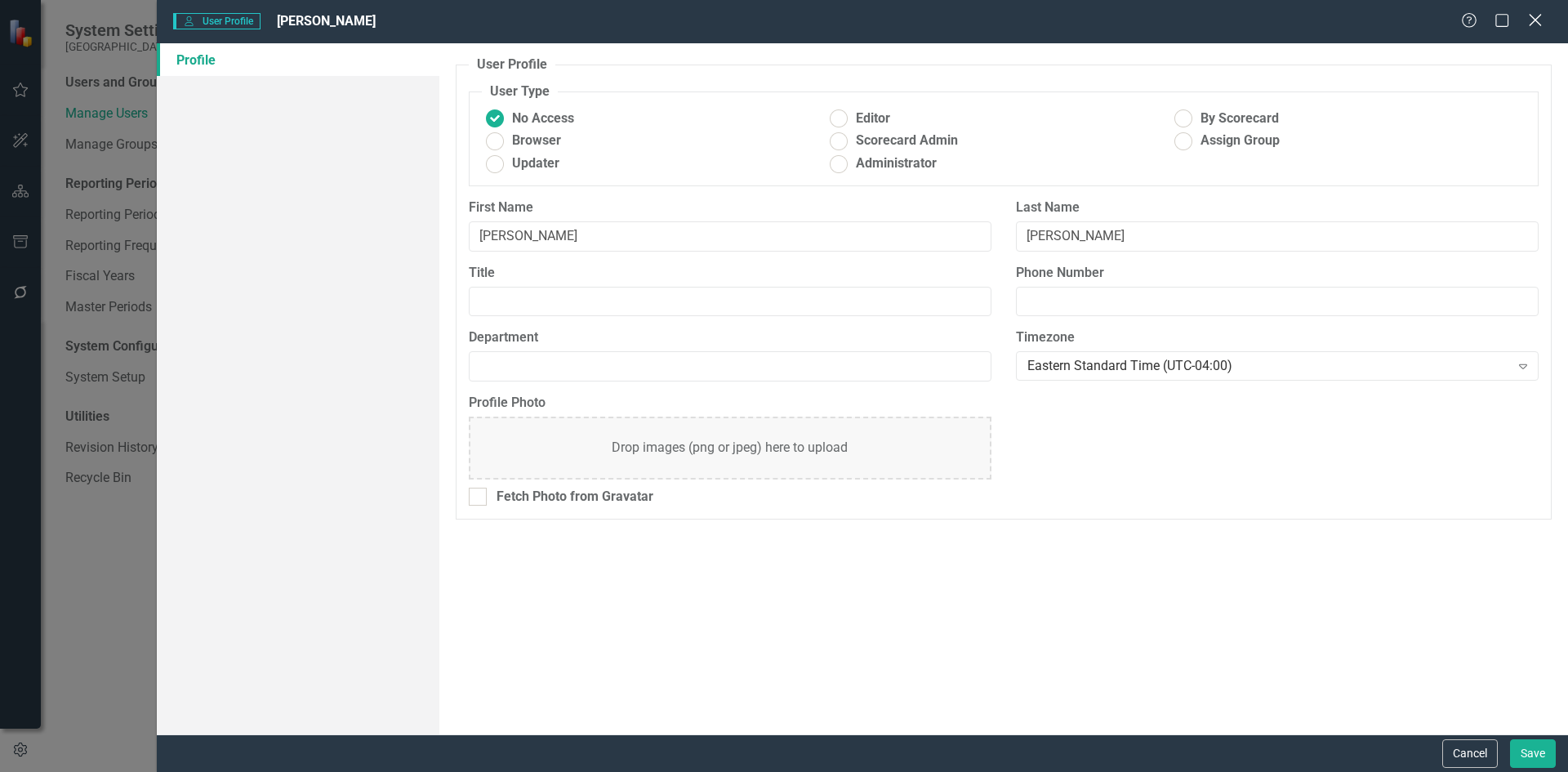
click at [1533, 23] on icon at bounding box center [1536, 20] width 13 height 13
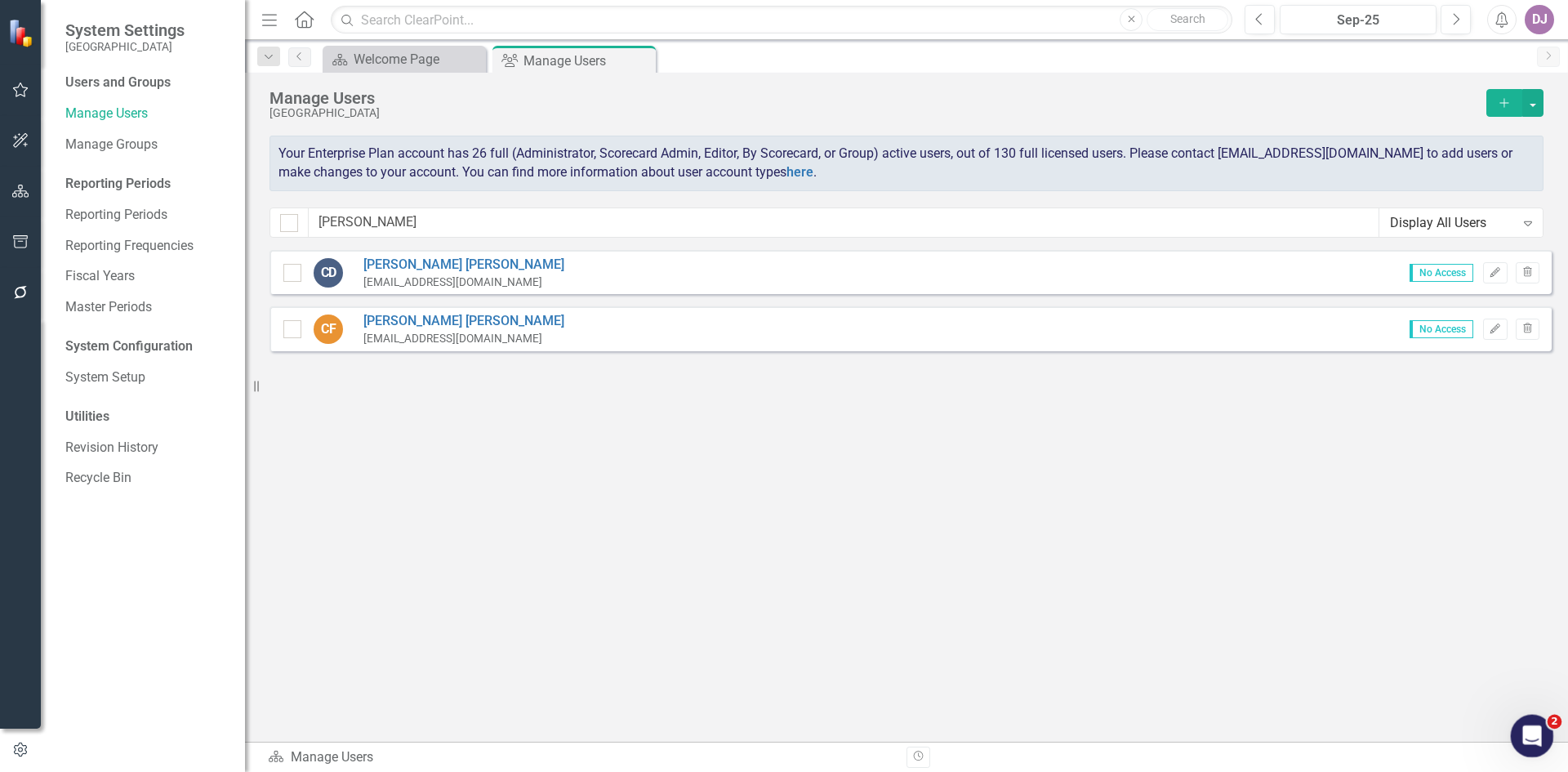
click at [1542, 726] on div "Open Intercom Messenger" at bounding box center [1530, 733] width 54 height 54
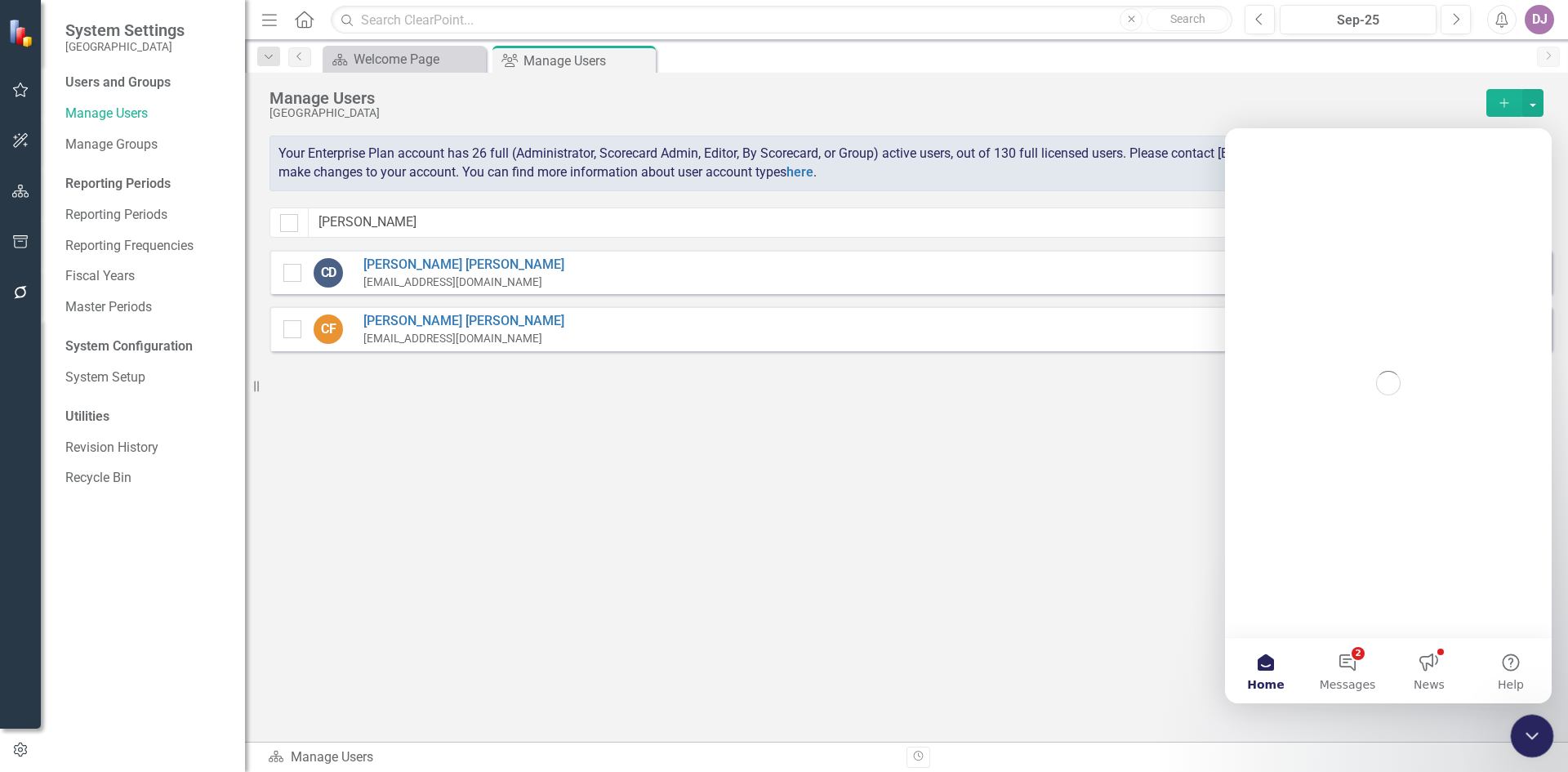
scroll to position [0, 0]
